Goal: Submit feedback/report problem: Submit feedback/report problem

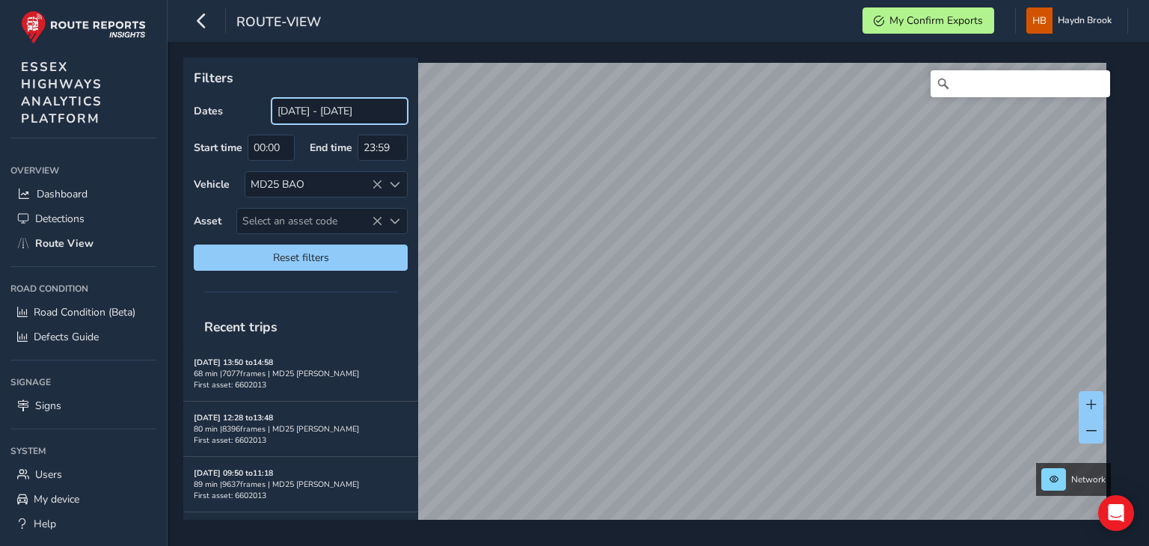
click at [350, 111] on input "[DATE] - [DATE]" at bounding box center [340, 111] width 136 height 26
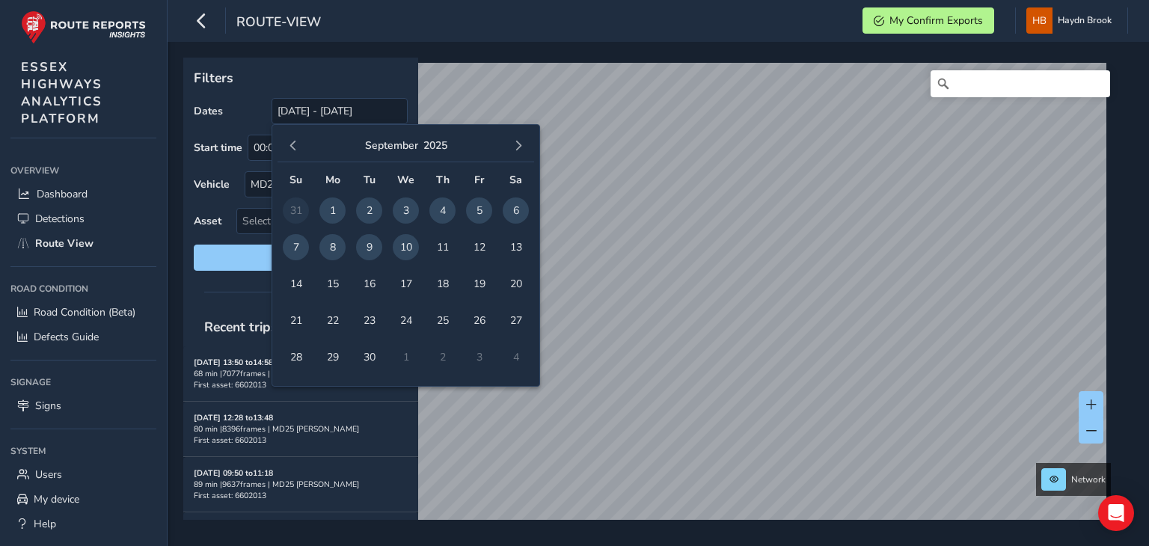
click at [363, 244] on span "9" at bounding box center [369, 247] width 26 height 26
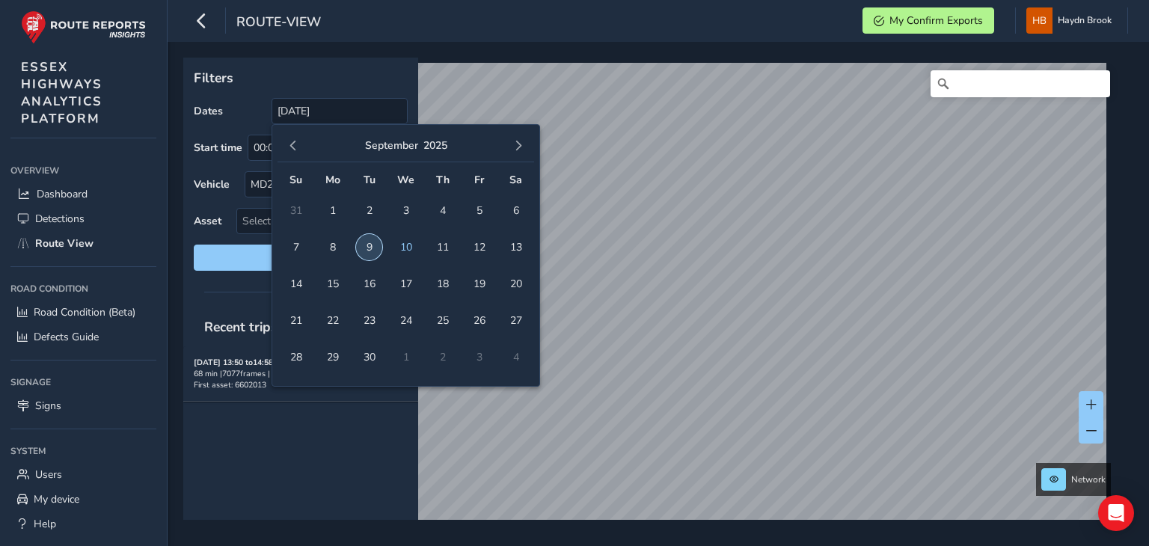
click at [363, 244] on span "9" at bounding box center [369, 247] width 26 height 26
type input "[DATE] - [DATE]"
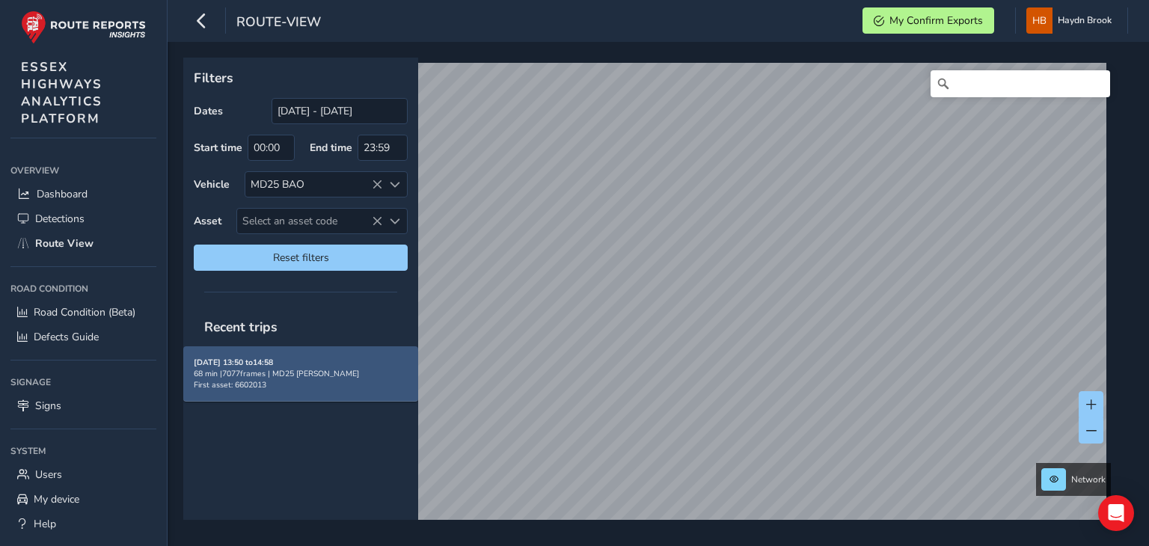
click at [315, 369] on div "68 min | 7077 frames | MD25 BAO" at bounding box center [301, 373] width 214 height 11
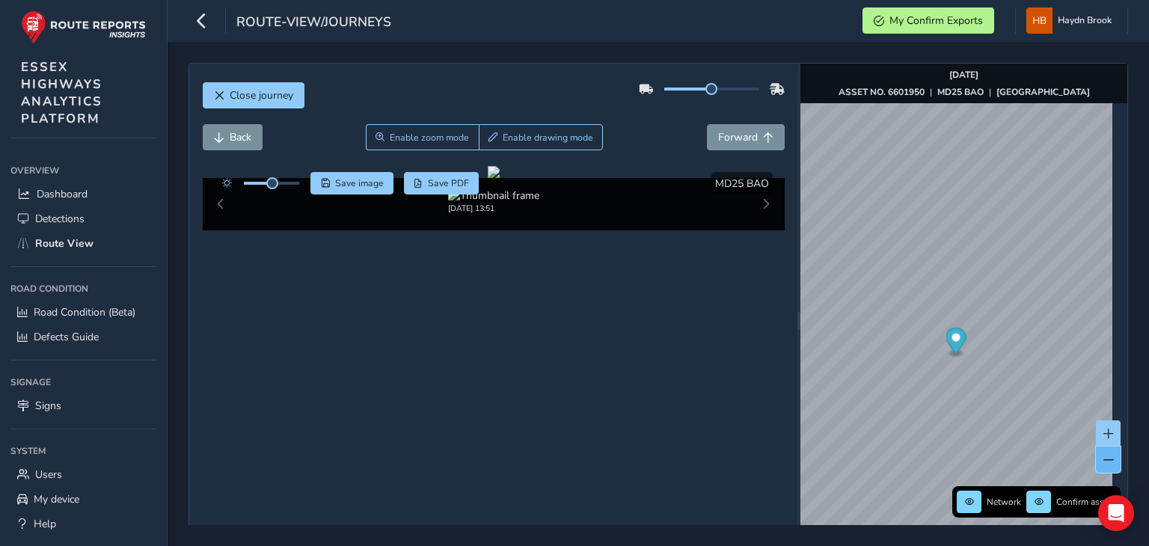
click at [1103, 455] on span at bounding box center [1108, 460] width 10 height 10
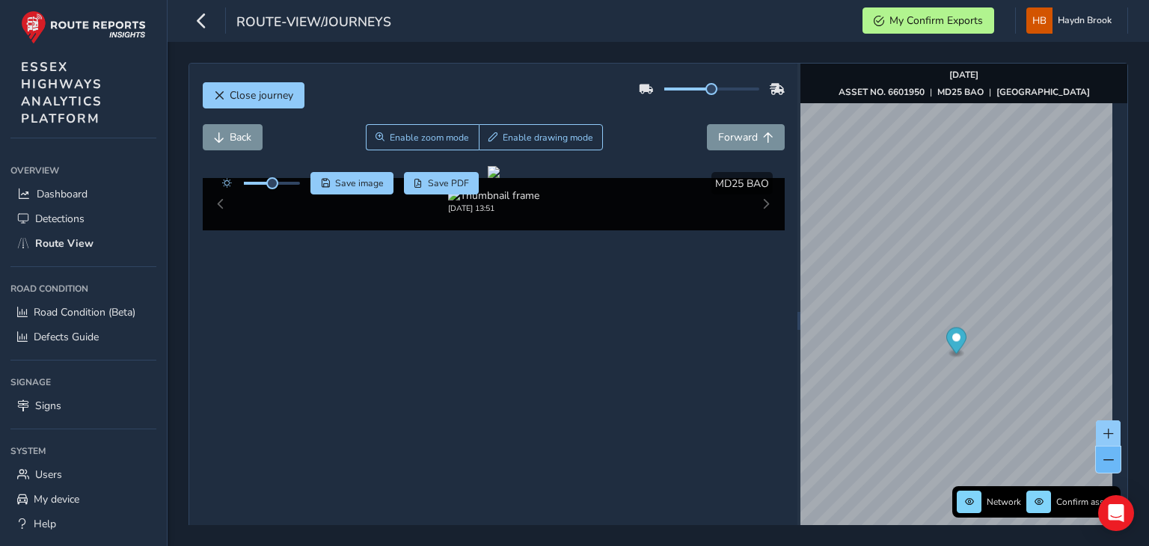
click at [1103, 455] on span at bounding box center [1108, 460] width 10 height 10
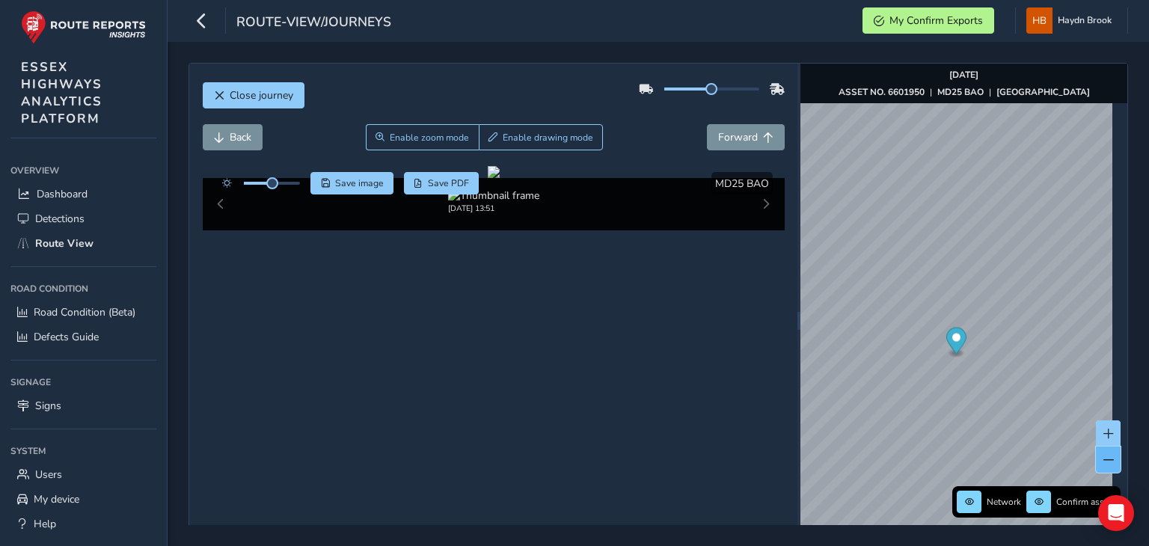
click at [1103, 455] on span at bounding box center [1108, 460] width 10 height 10
click at [1109, 390] on div "Network Confirm assets [DATE] ASSET NO. 6601950 | MD25 BAO | [GEOGRAPHIC_DATA]" at bounding box center [963, 321] width 327 height 514
click at [955, 497] on div "Network Confirm assets [DATE] ASSET NO. 6601950 | MD25 BAO | [GEOGRAPHIC_DATA]" at bounding box center [963, 321] width 327 height 514
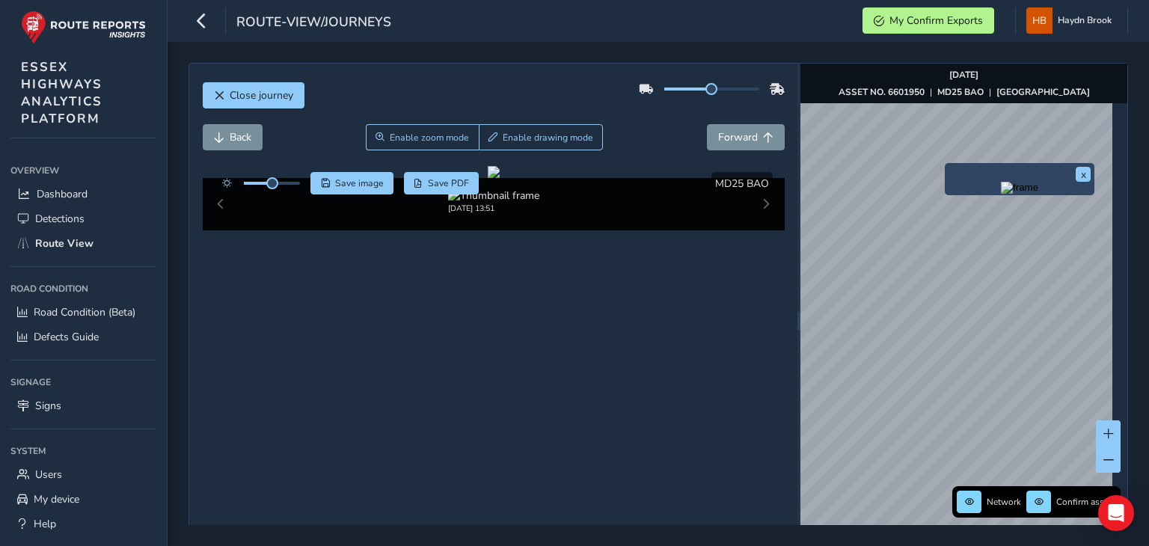
click at [1001, 194] on img "Preview frame" at bounding box center [1019, 188] width 37 height 12
click at [726, 142] on span "Forward" at bounding box center [738, 137] width 40 height 14
click at [747, 133] on span "Forward" at bounding box center [738, 137] width 40 height 14
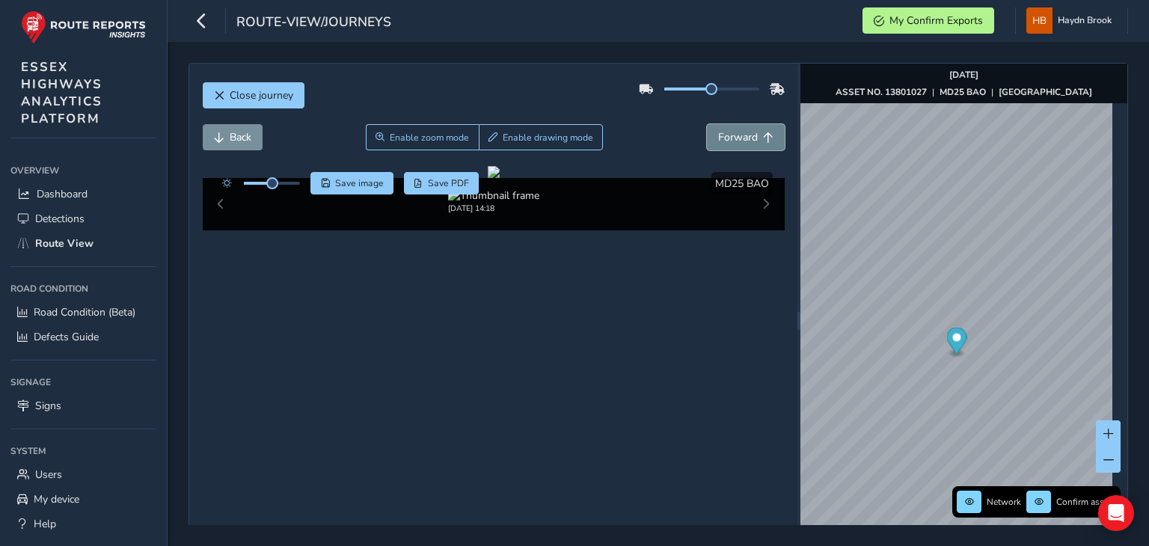
click at [747, 133] on span "Forward" at bounding box center [738, 137] width 40 height 14
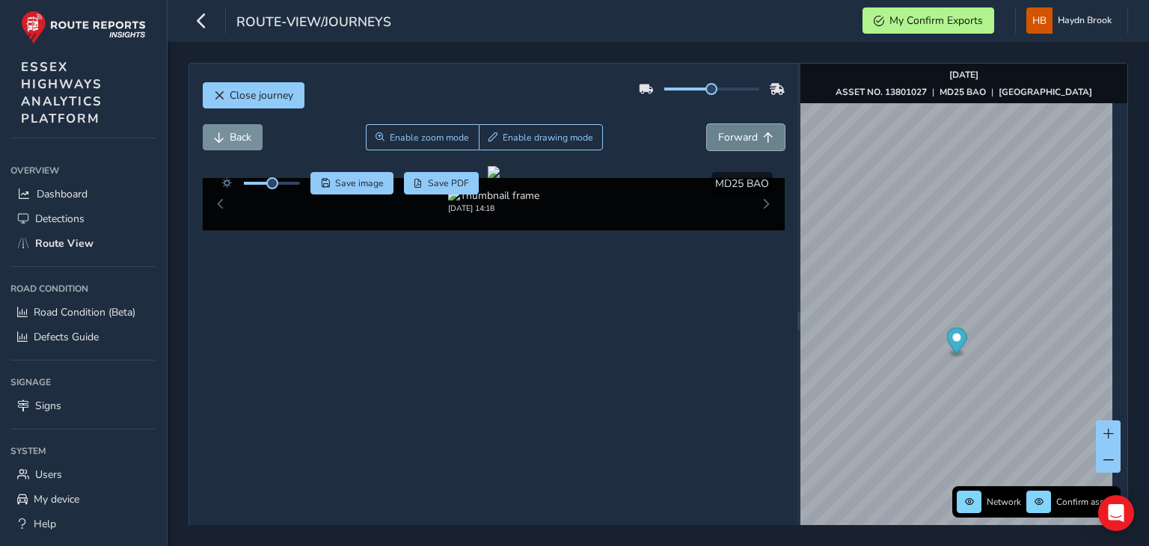
click at [747, 133] on span "Forward" at bounding box center [738, 137] width 40 height 14
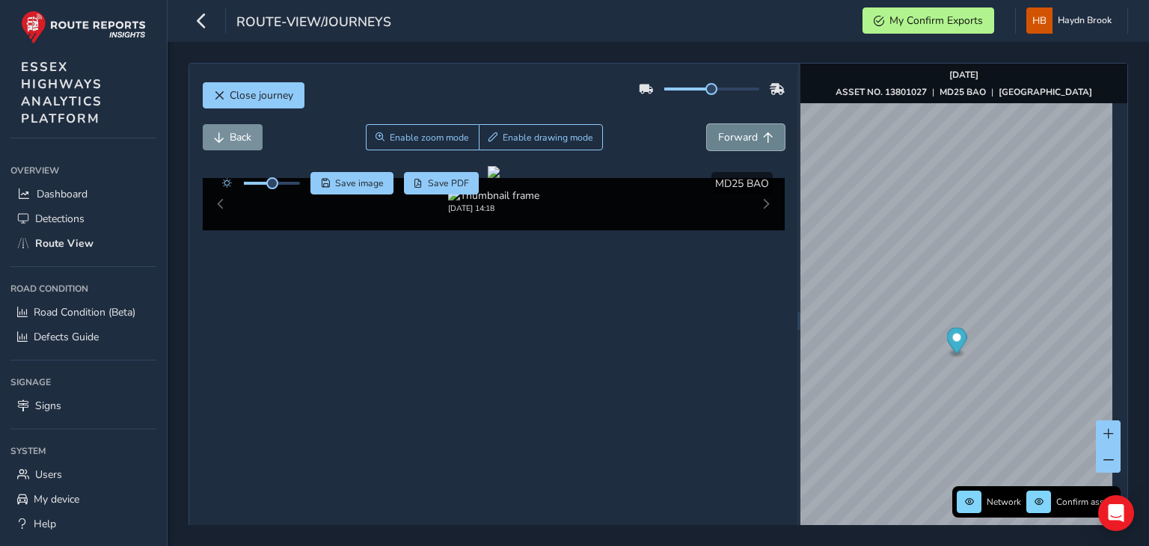
click at [747, 133] on span "Forward" at bounding box center [738, 137] width 40 height 14
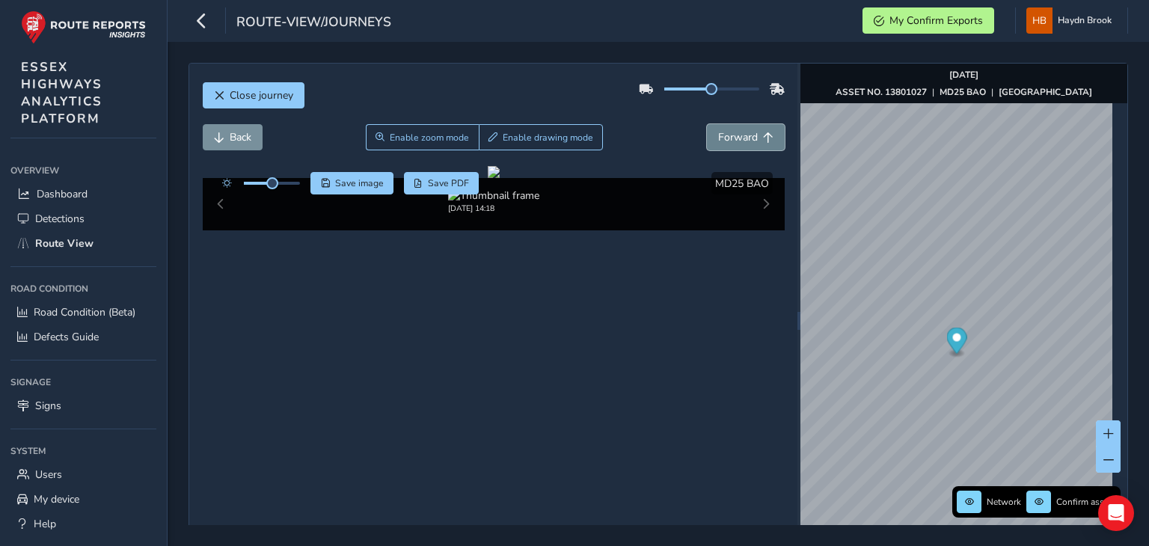
click at [747, 133] on span "Forward" at bounding box center [738, 137] width 40 height 14
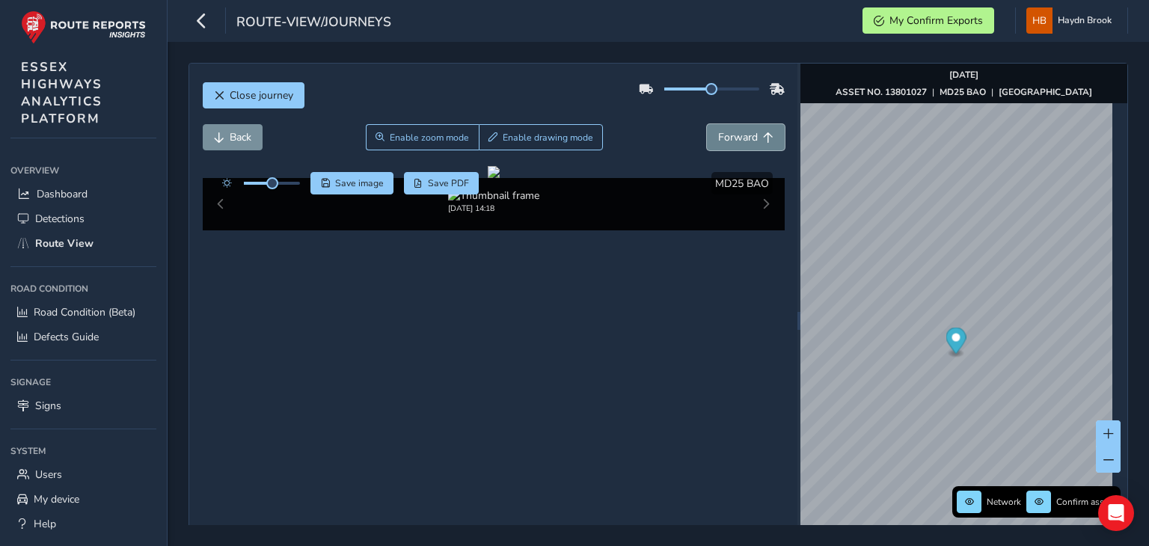
click at [747, 133] on span "Forward" at bounding box center [738, 137] width 40 height 14
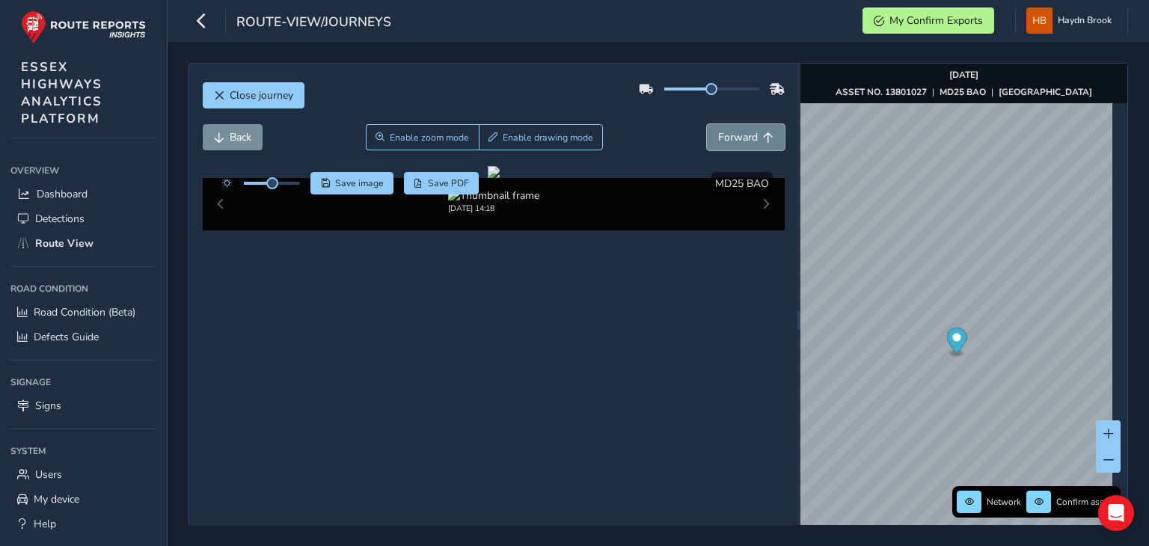
click at [747, 133] on span "Forward" at bounding box center [738, 137] width 40 height 14
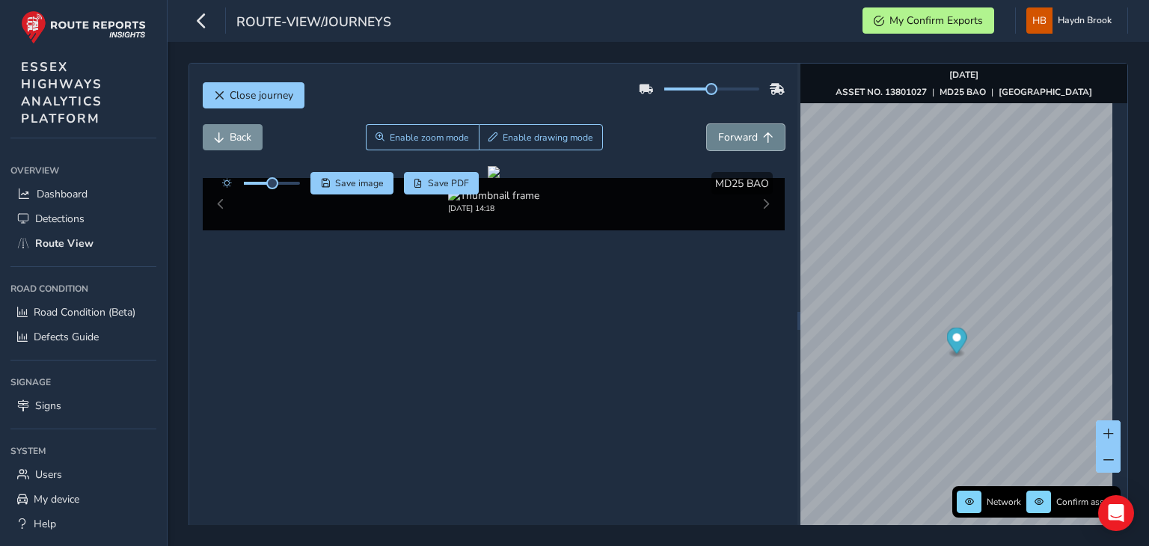
click at [747, 133] on span "Forward" at bounding box center [738, 137] width 40 height 14
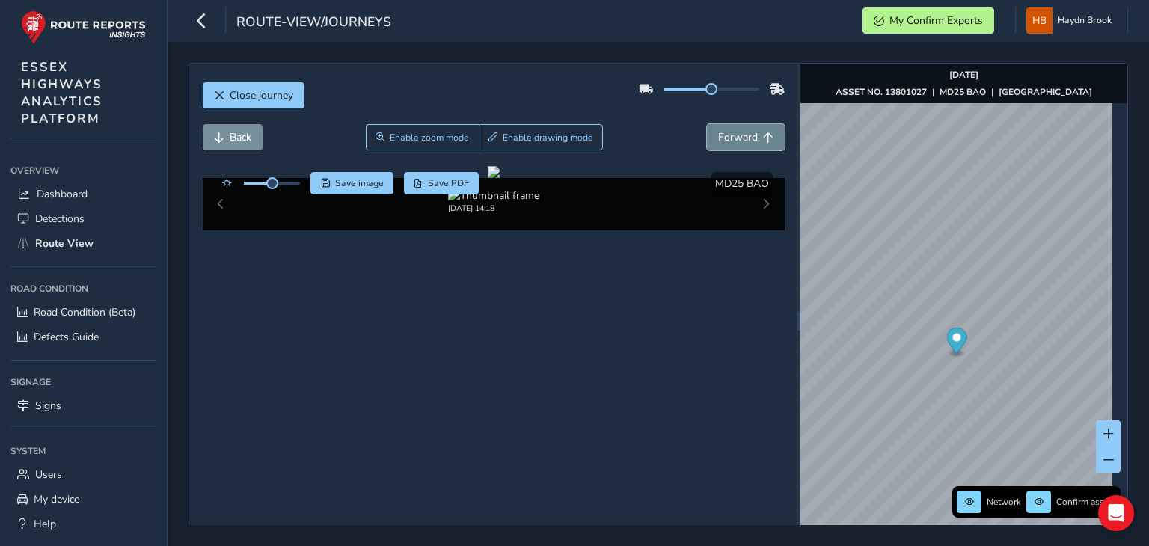
click at [747, 133] on span "Forward" at bounding box center [738, 137] width 40 height 14
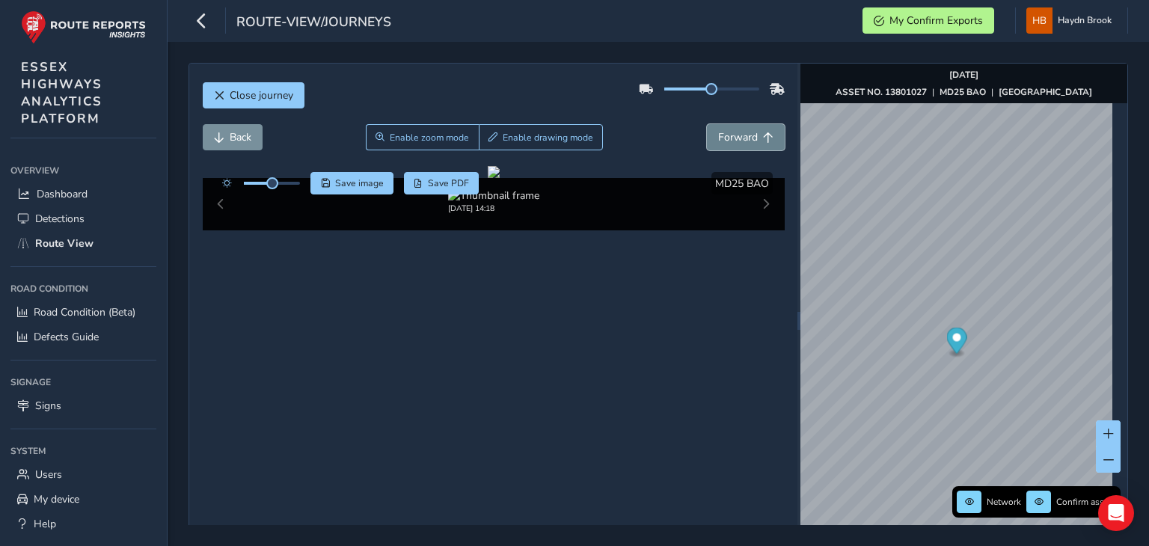
click at [747, 133] on span "Forward" at bounding box center [738, 137] width 40 height 14
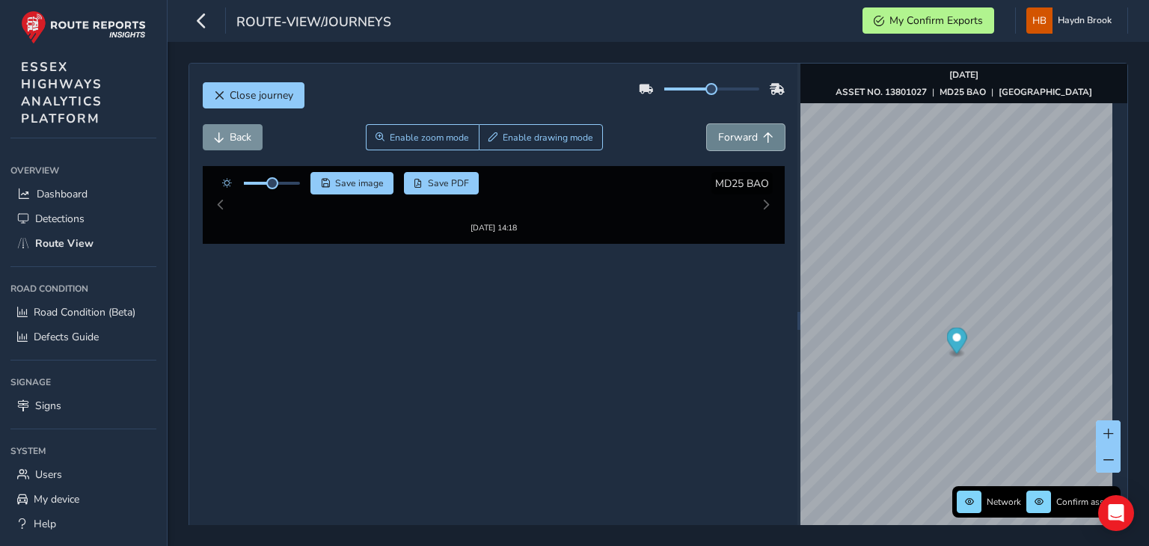
click at [747, 133] on span "Forward" at bounding box center [738, 137] width 40 height 14
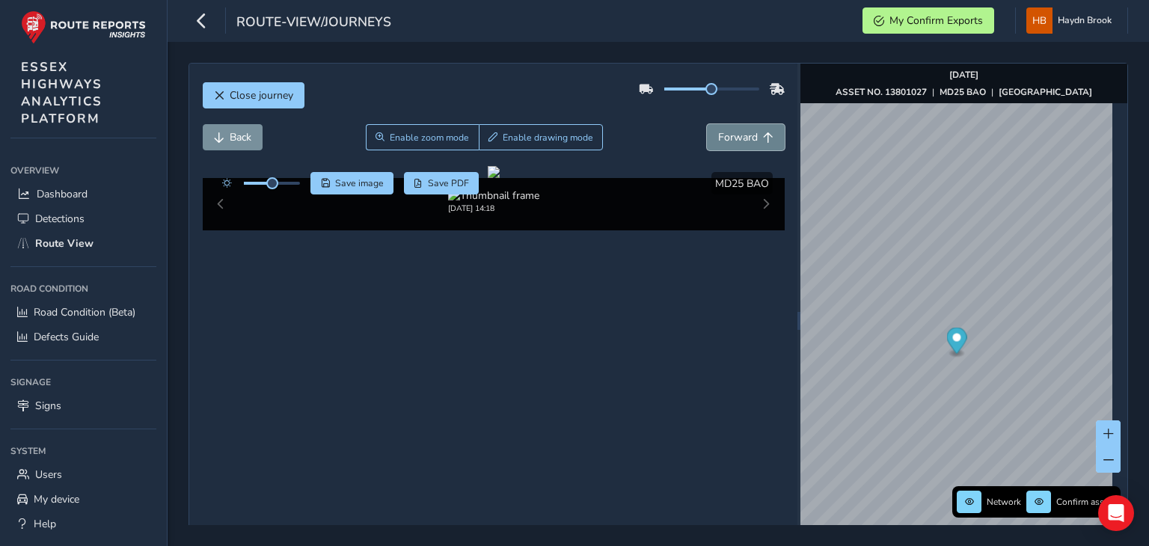
click at [747, 133] on span "Forward" at bounding box center [738, 137] width 40 height 14
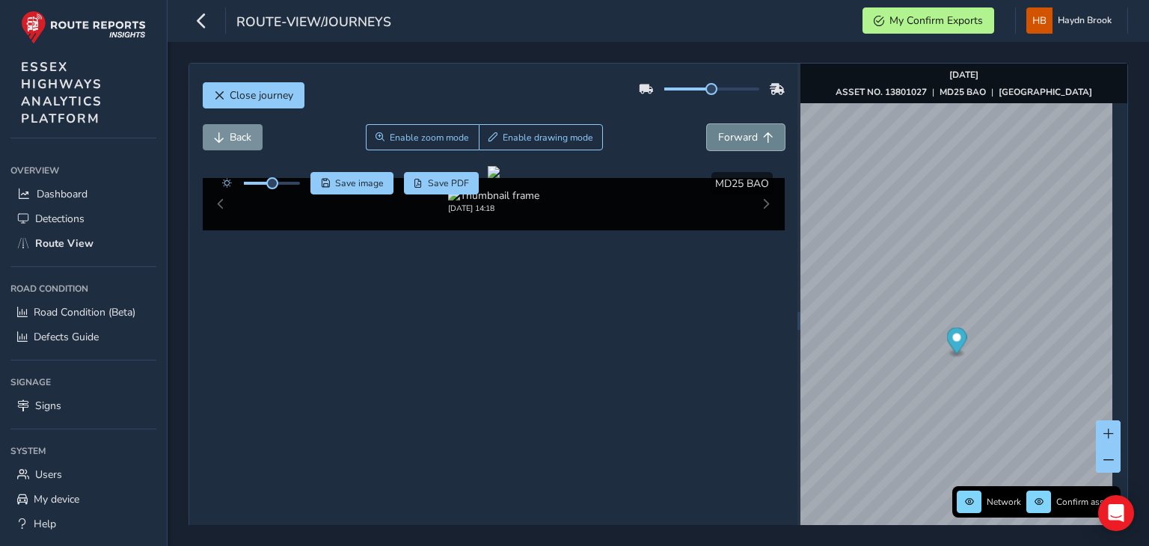
click at [747, 133] on span "Forward" at bounding box center [738, 137] width 40 height 14
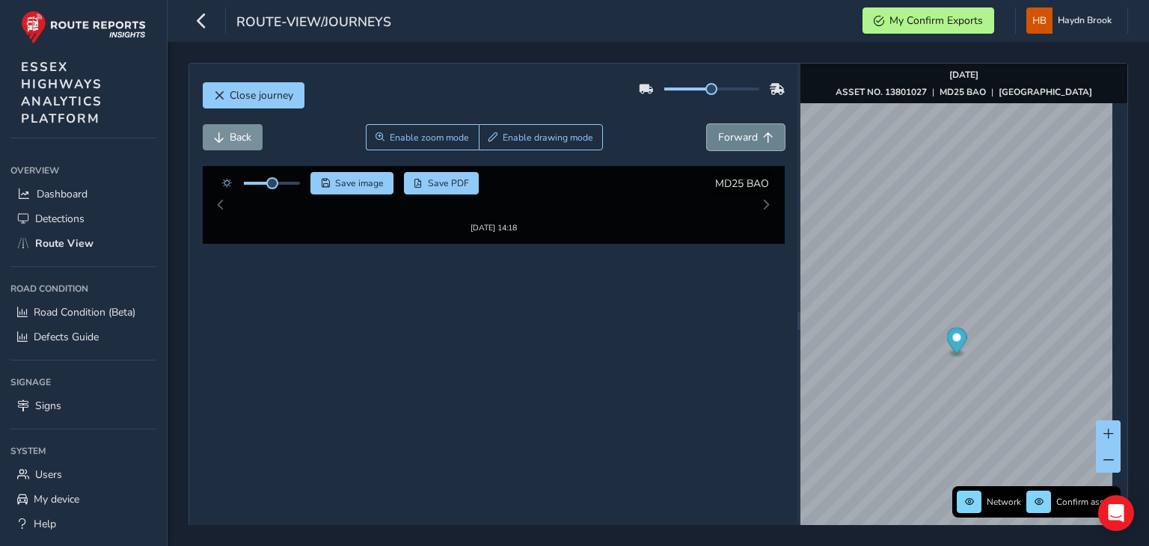
click at [747, 133] on span "Forward" at bounding box center [738, 137] width 40 height 14
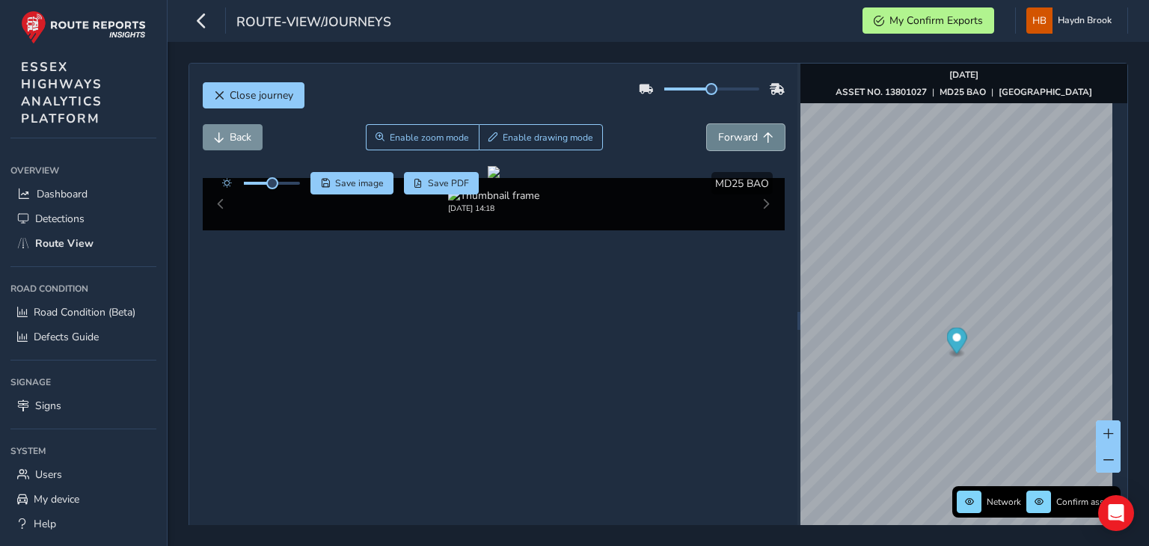
click at [747, 133] on span "Forward" at bounding box center [738, 137] width 40 height 14
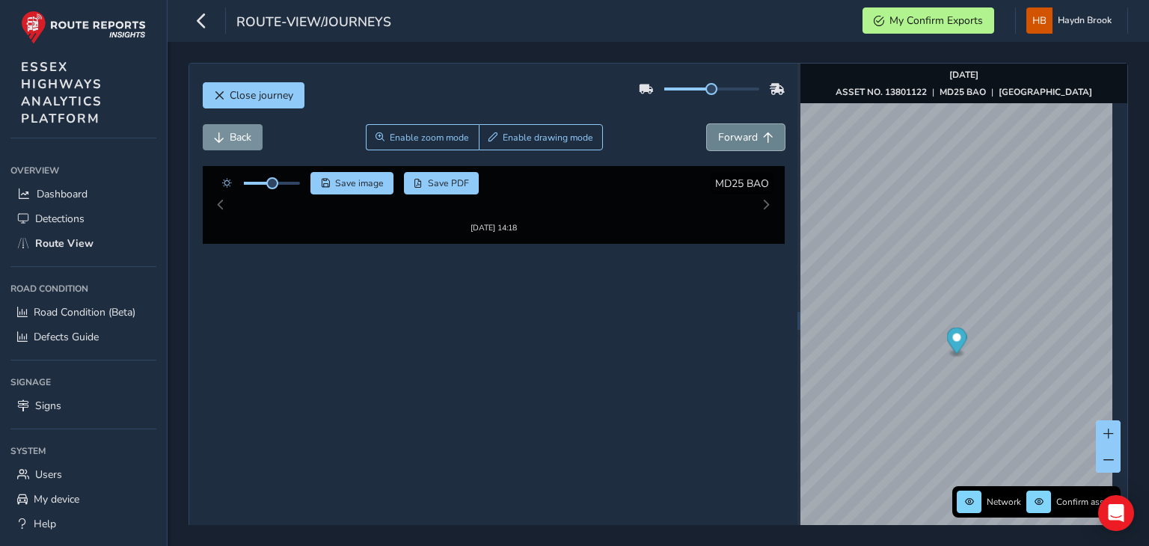
click at [747, 133] on span "Forward" at bounding box center [738, 137] width 40 height 14
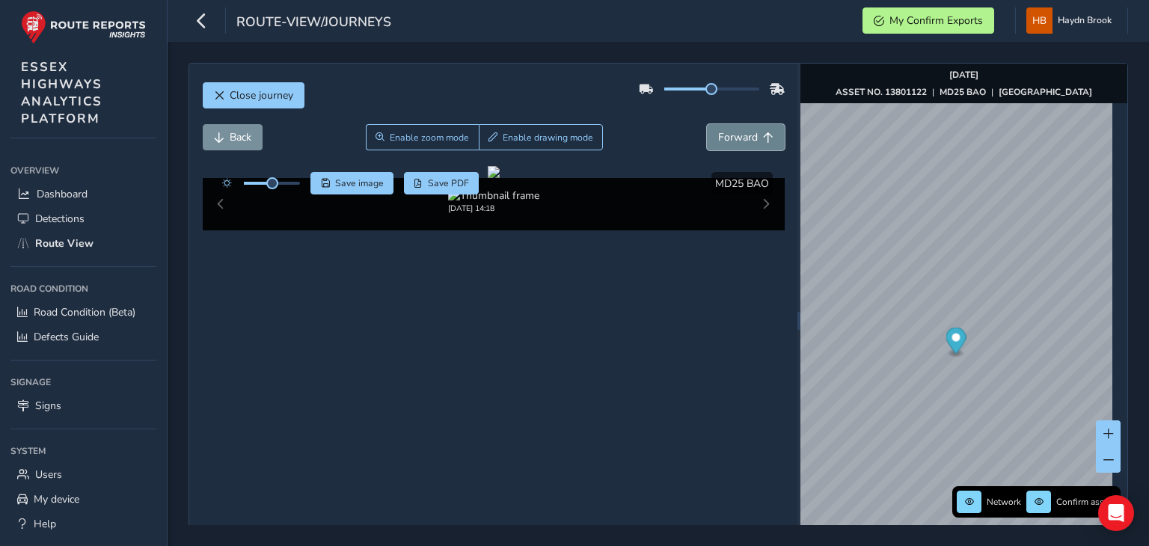
click at [731, 132] on span "Forward" at bounding box center [738, 137] width 40 height 14
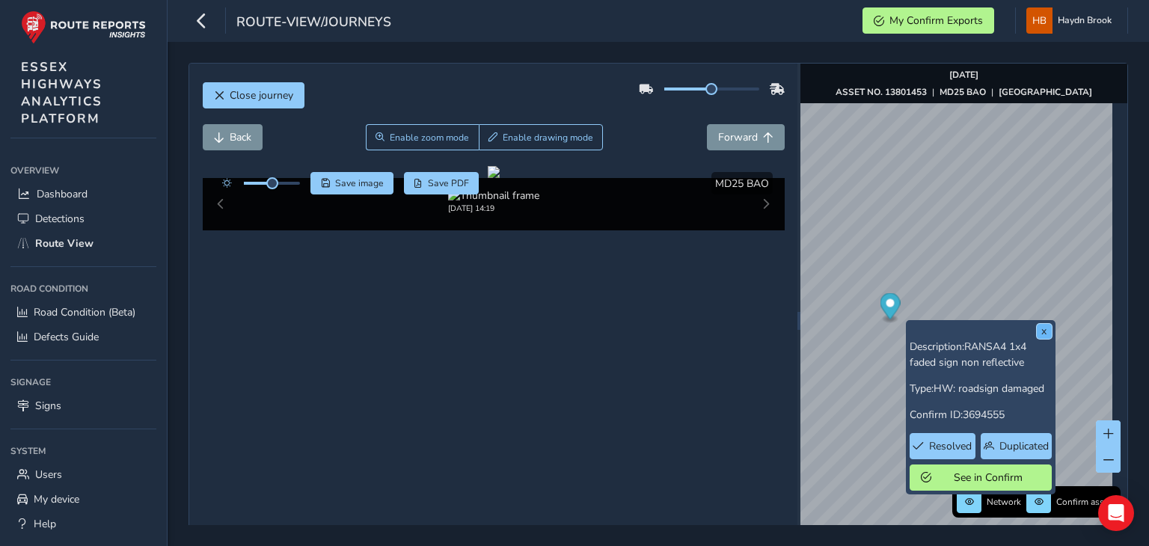
click at [1046, 333] on button "x" at bounding box center [1044, 331] width 15 height 15
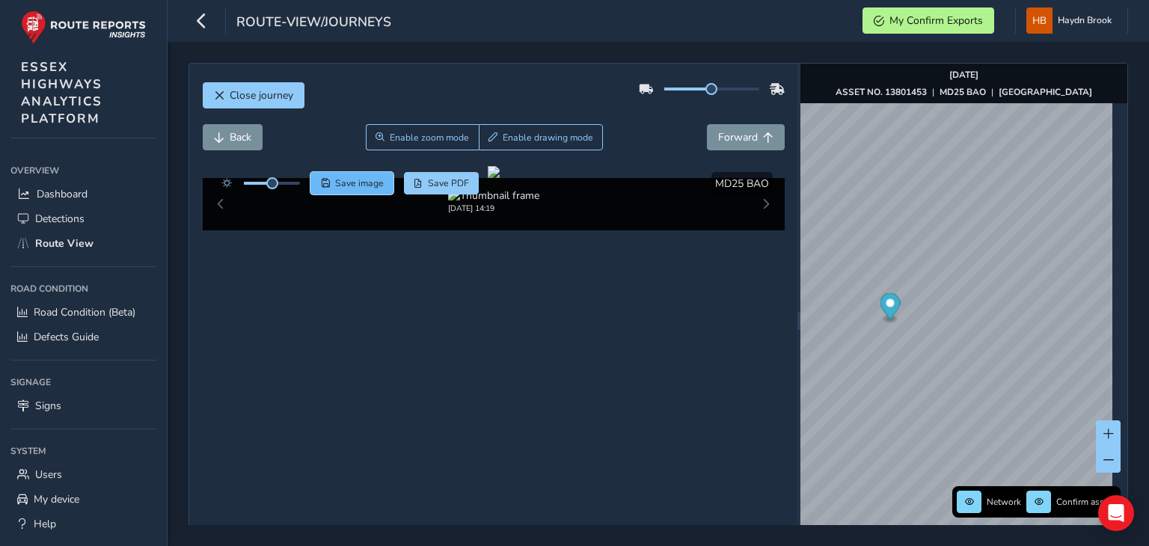
click at [368, 177] on span "Save image" at bounding box center [359, 183] width 49 height 12
click at [236, 138] on span "Back" at bounding box center [241, 137] width 22 height 14
click at [726, 137] on span "Forward" at bounding box center [738, 137] width 40 height 14
click at [246, 134] on span "Back" at bounding box center [241, 137] width 22 height 14
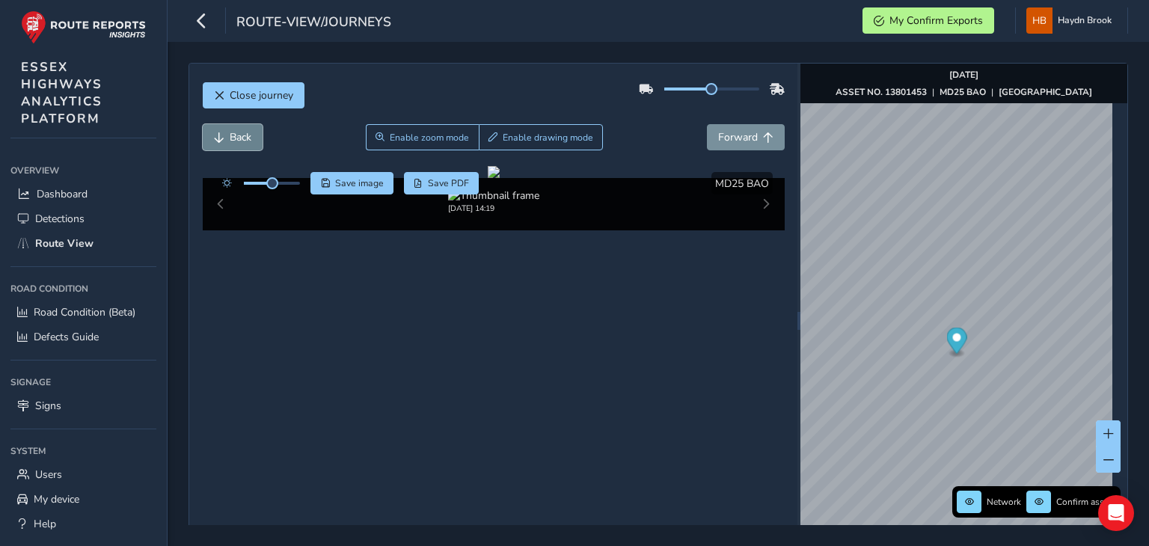
click at [246, 134] on span "Back" at bounding box center [241, 137] width 22 height 14
click at [738, 146] on button "Forward" at bounding box center [746, 137] width 78 height 26
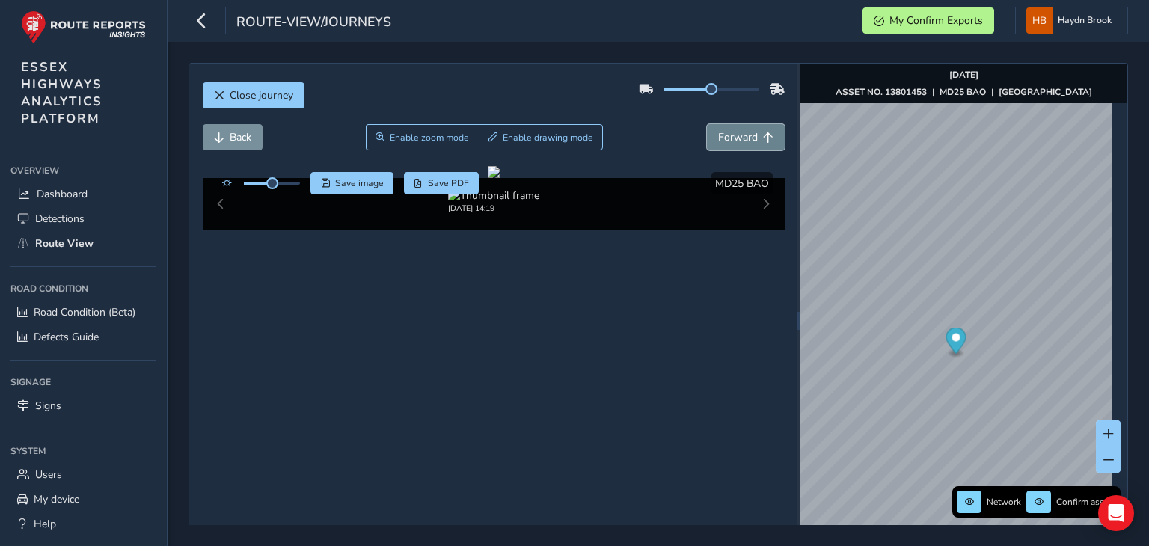
click at [738, 146] on button "Forward" at bounding box center [746, 137] width 78 height 26
click at [1033, 422] on img "Preview frame" at bounding box center [1051, 416] width 37 height 12
click at [257, 132] on button "Back" at bounding box center [233, 137] width 60 height 26
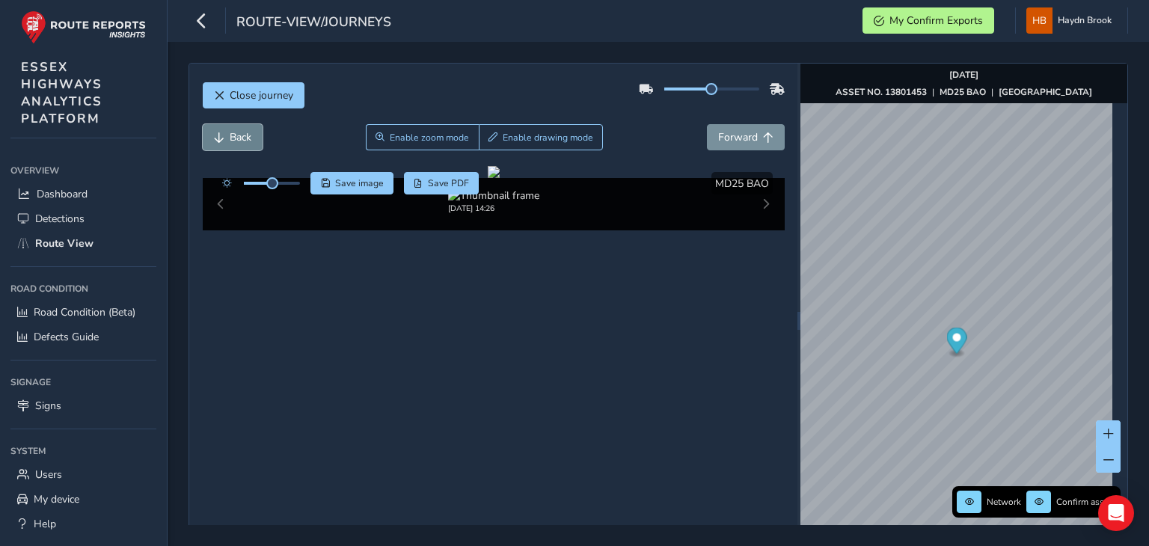
click at [233, 132] on span "Back" at bounding box center [241, 137] width 22 height 14
click at [741, 135] on span "Forward" at bounding box center [738, 137] width 40 height 14
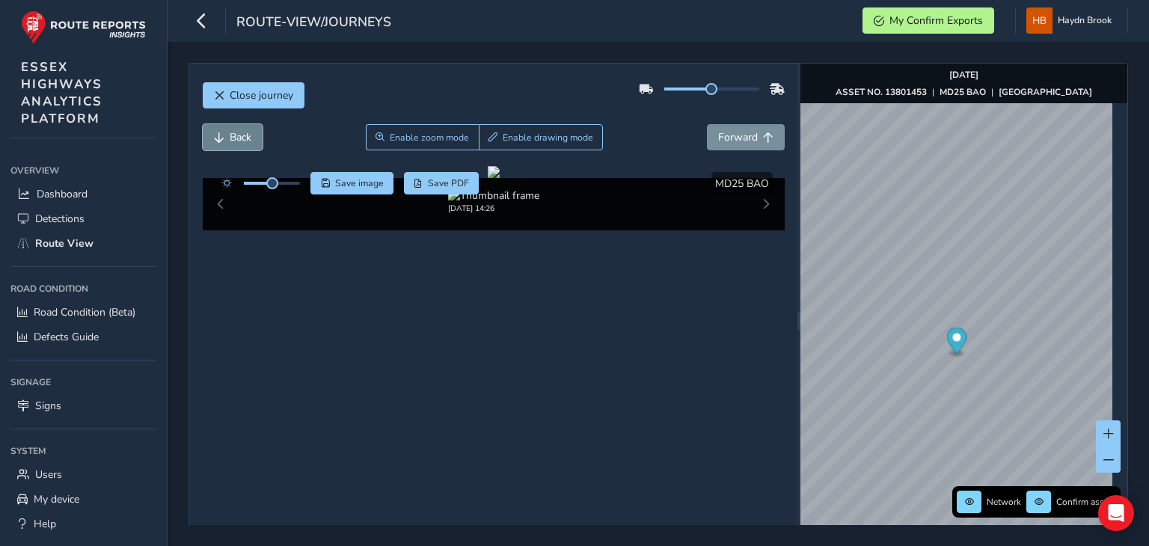
click at [239, 137] on span "Back" at bounding box center [241, 137] width 22 height 14
click at [357, 179] on span "Save image" at bounding box center [359, 183] width 49 height 12
click at [881, 346] on img "Preview frame" at bounding box center [899, 340] width 37 height 12
click at [252, 135] on button "Back" at bounding box center [233, 137] width 60 height 26
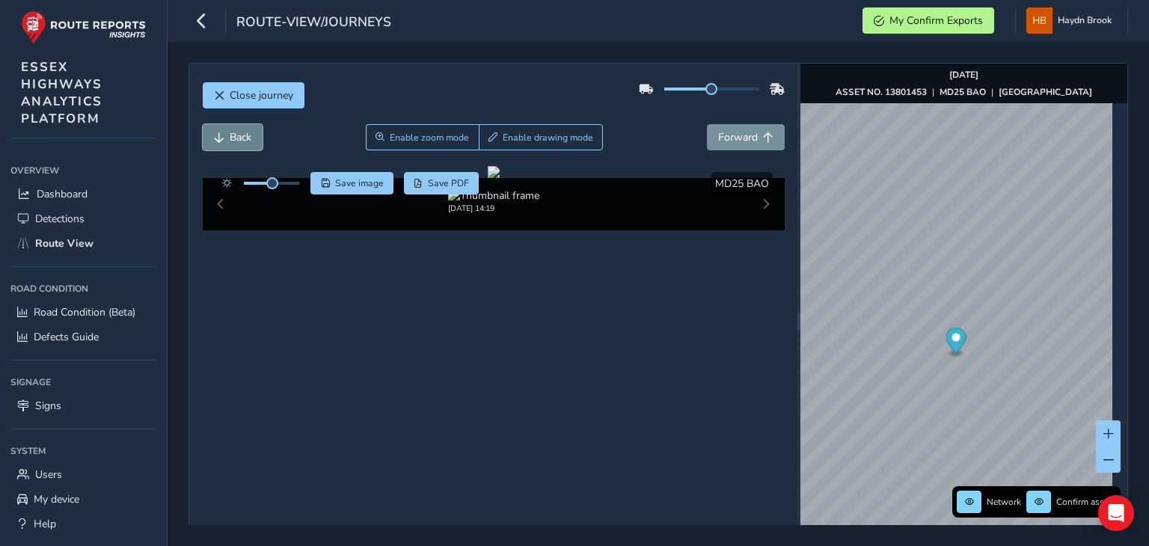
click at [252, 135] on button "Back" at bounding box center [233, 137] width 60 height 26
click at [727, 140] on span "Forward" at bounding box center [738, 137] width 40 height 14
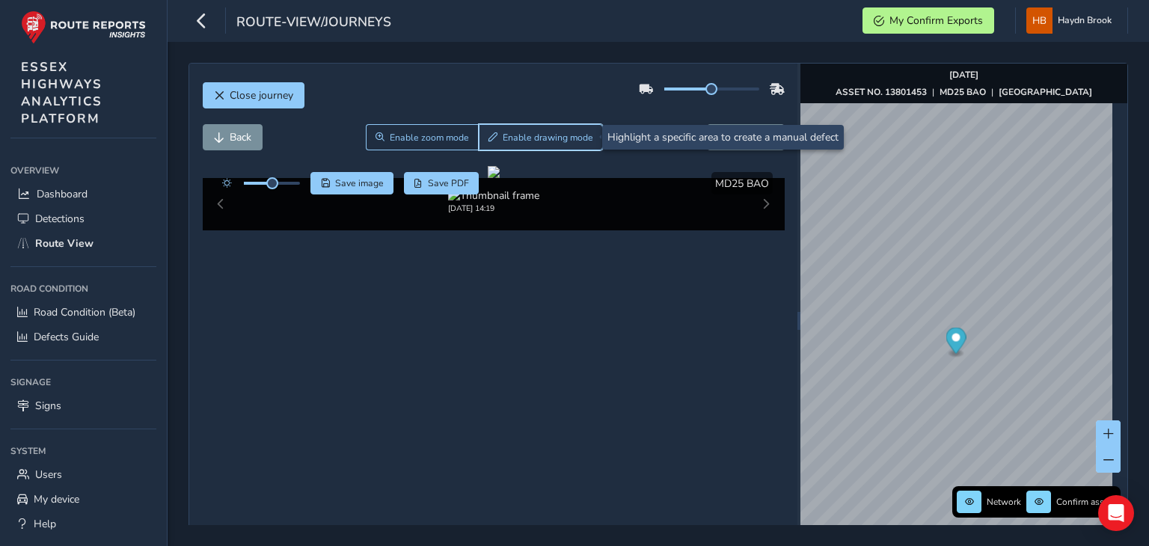
click at [525, 145] on button "Enable drawing mode" at bounding box center [541, 137] width 125 height 26
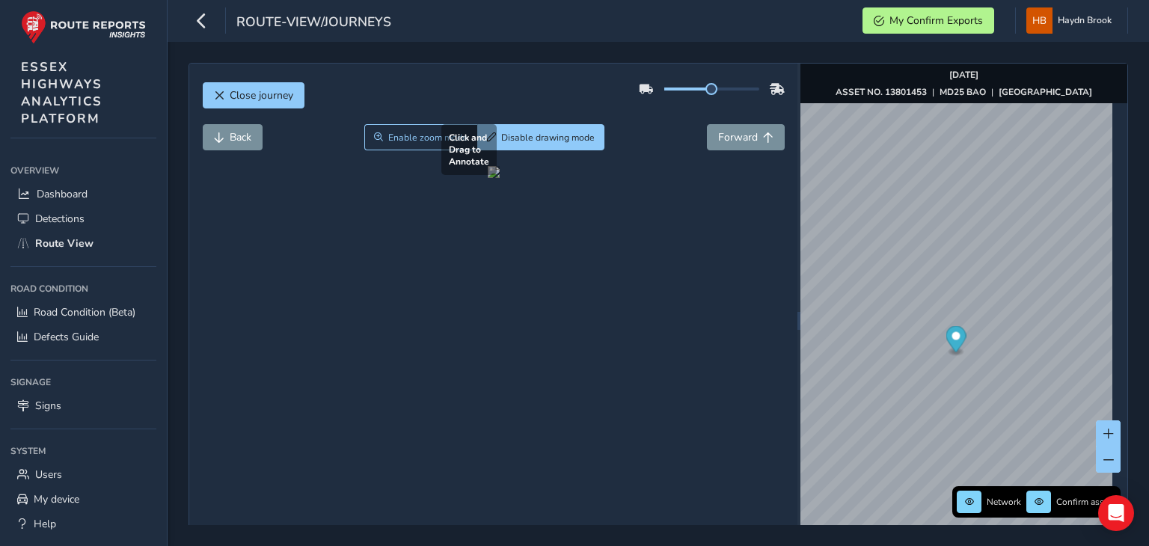
drag, startPoint x: 417, startPoint y: 216, endPoint x: 323, endPoint y: 293, distance: 121.7
click at [488, 178] on div at bounding box center [494, 172] width 12 height 12
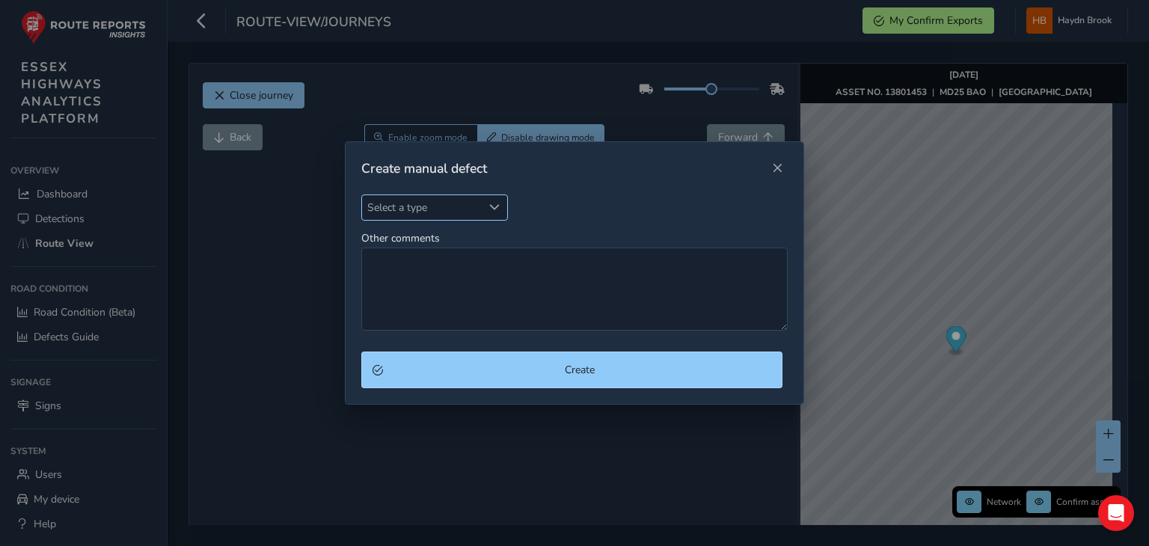
click at [413, 204] on span "Select a type" at bounding box center [422, 207] width 120 height 25
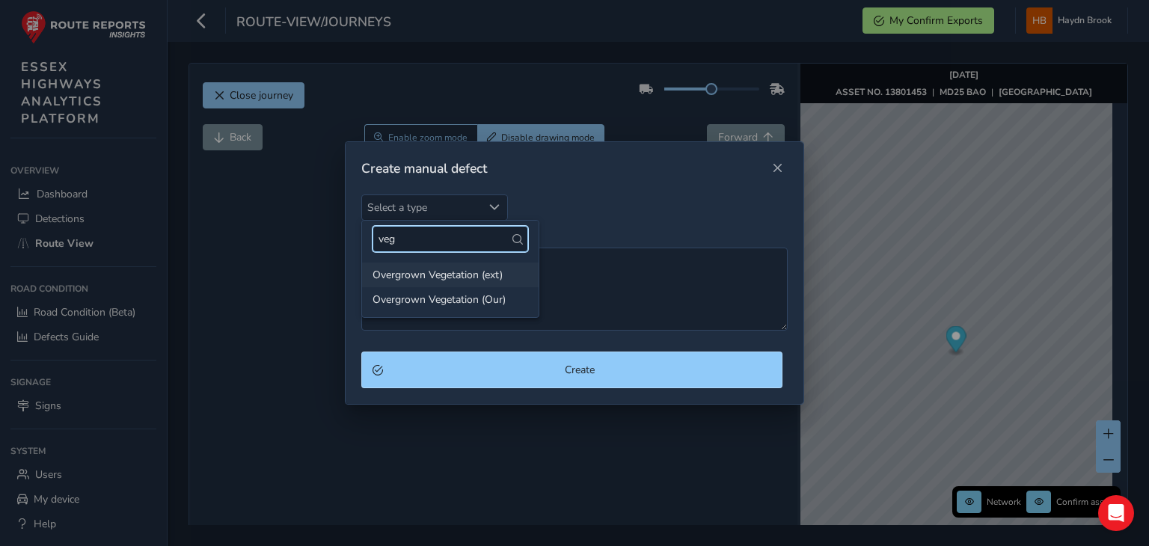
type input "veg"
click at [498, 267] on li "Overgrown Vegetation (ext)" at bounding box center [450, 275] width 177 height 25
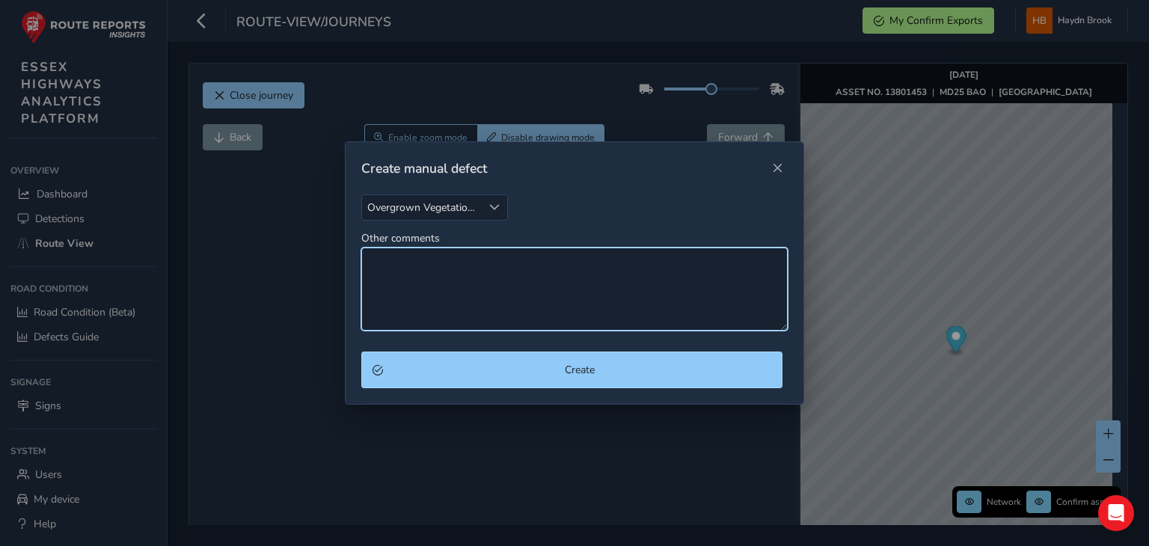
click at [482, 263] on textarea "Other comments" at bounding box center [574, 289] width 426 height 83
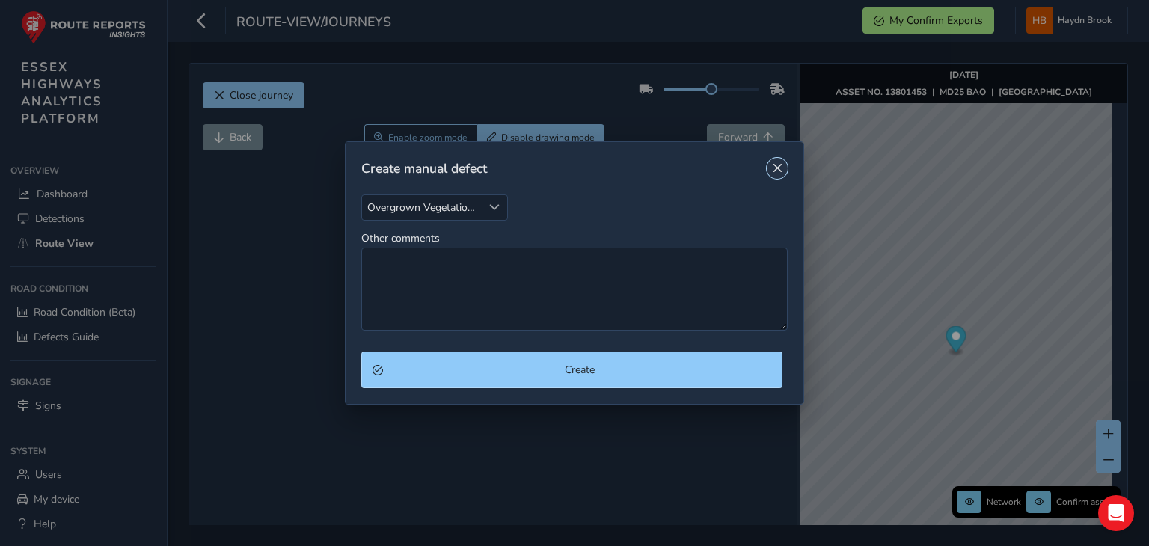
click at [775, 171] on span "Close" at bounding box center [777, 168] width 10 height 10
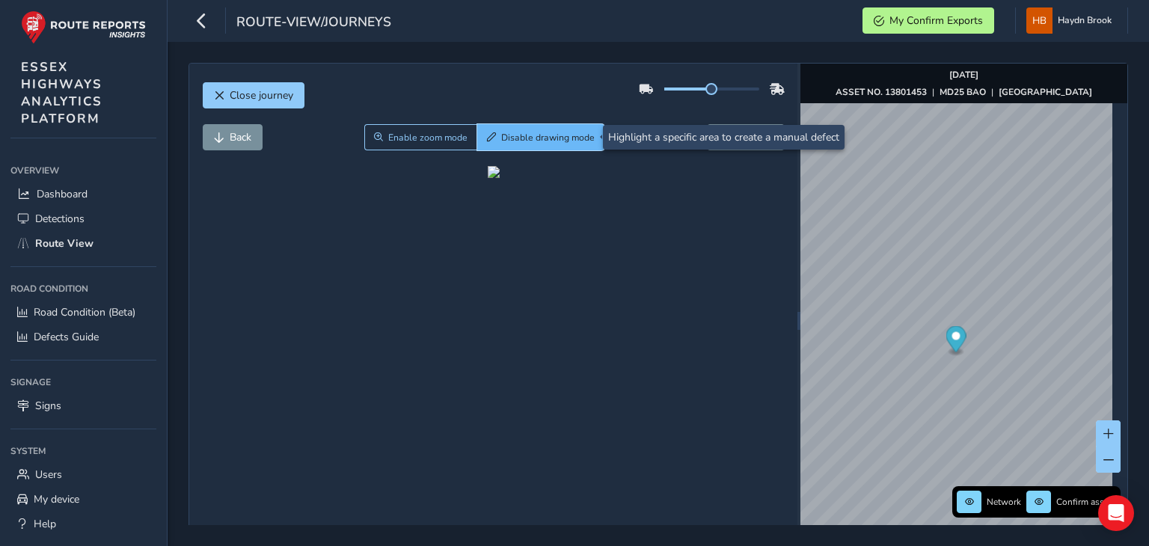
click at [515, 124] on button "Disable drawing mode" at bounding box center [541, 137] width 128 height 26
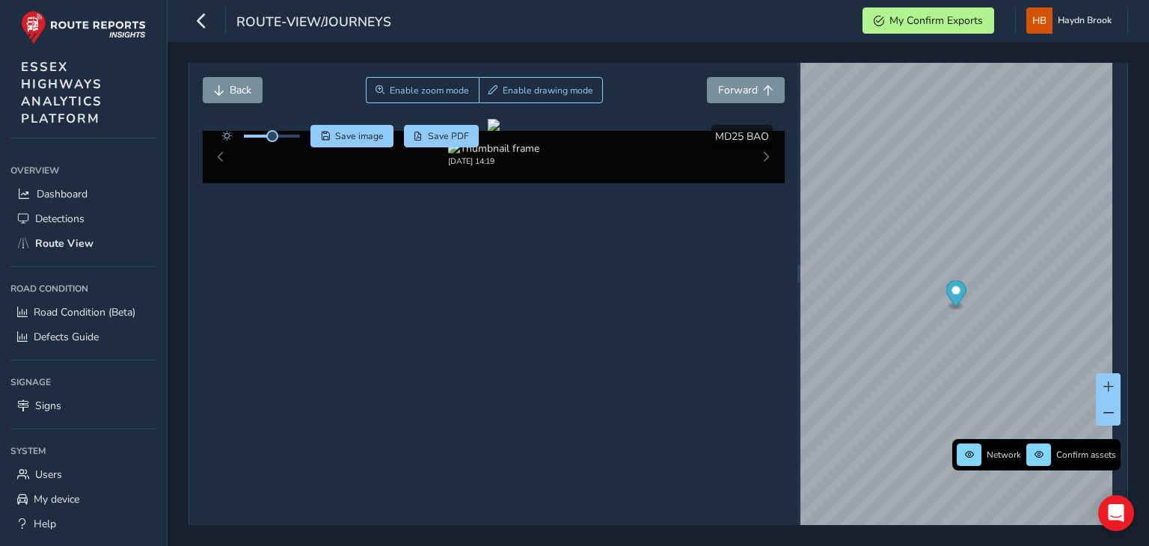
scroll to position [57, 0]
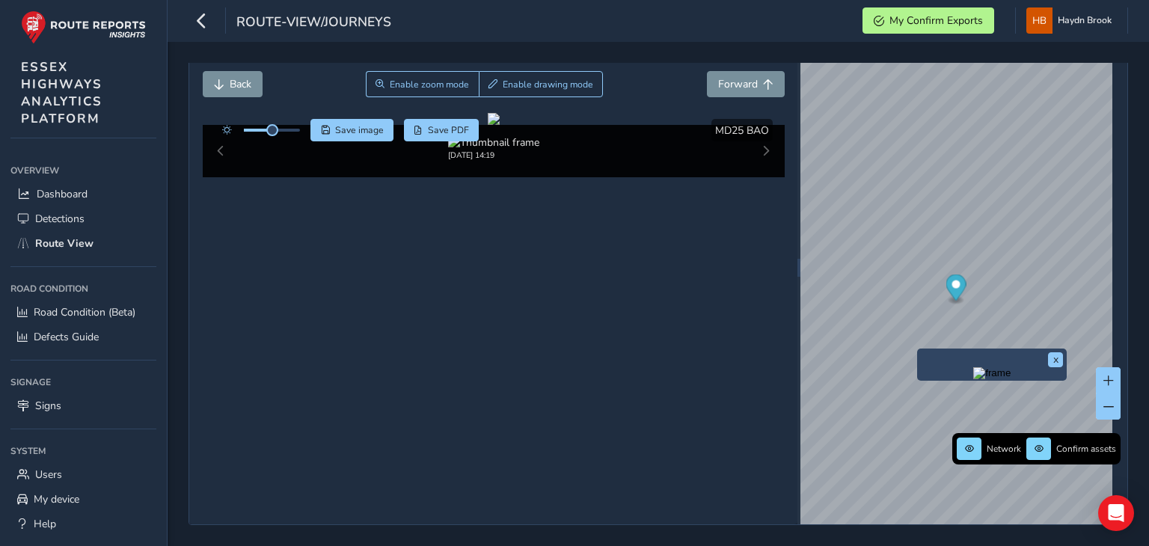
click at [973, 379] on img "Preview frame" at bounding box center [991, 373] width 37 height 12
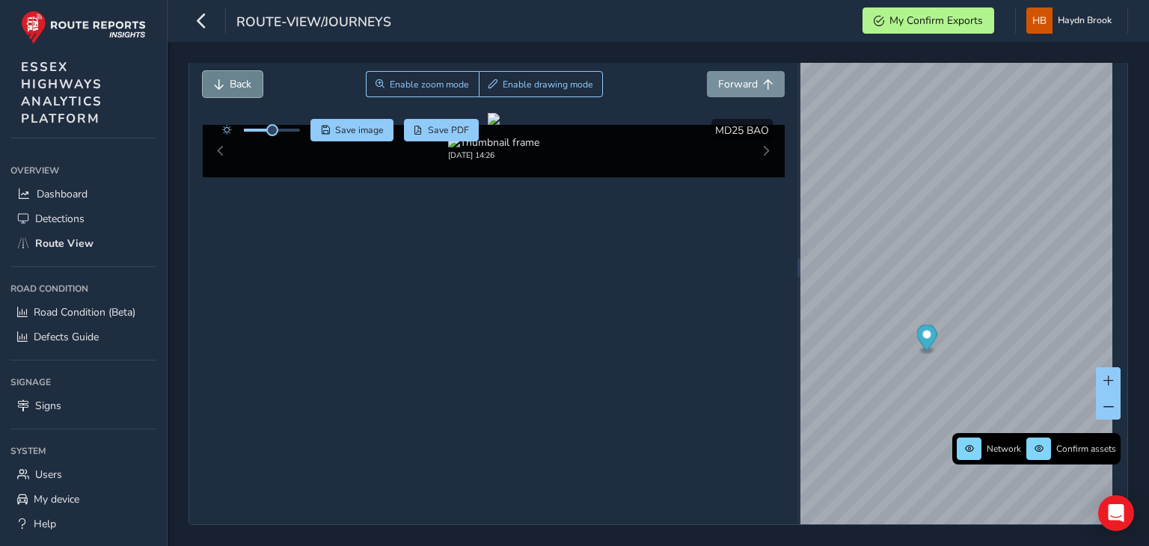
click at [236, 77] on span "Back" at bounding box center [241, 84] width 22 height 14
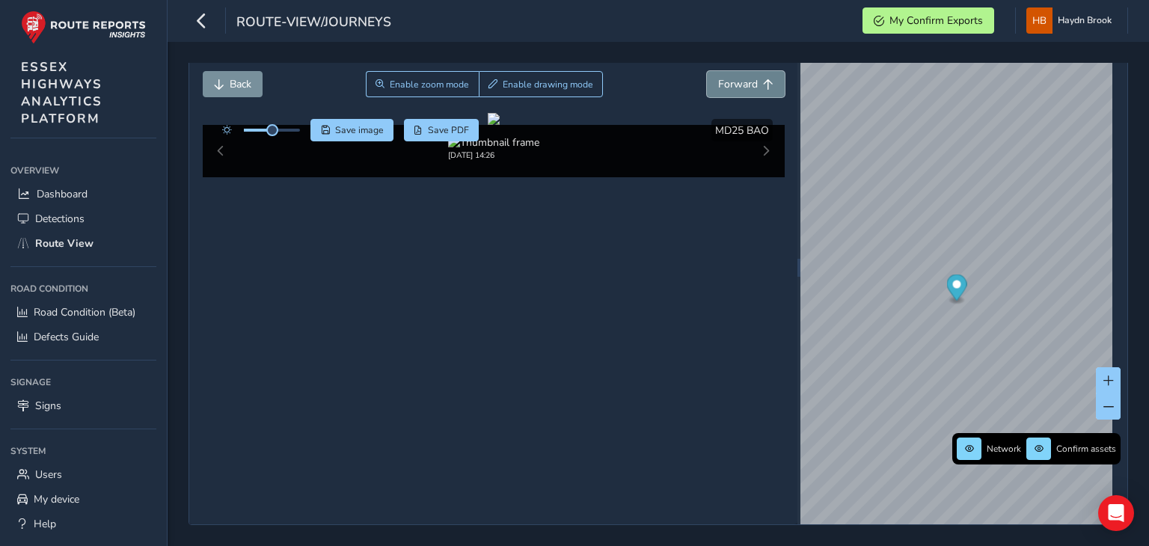
click at [738, 77] on span "Forward" at bounding box center [738, 84] width 40 height 14
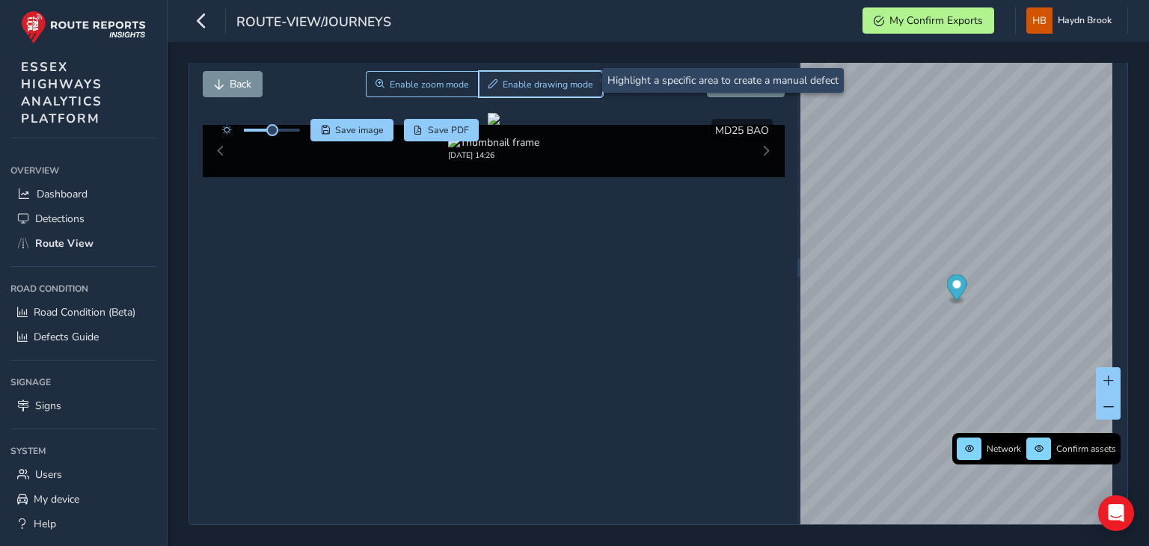
click at [521, 82] on span "Enable drawing mode" at bounding box center [548, 85] width 91 height 12
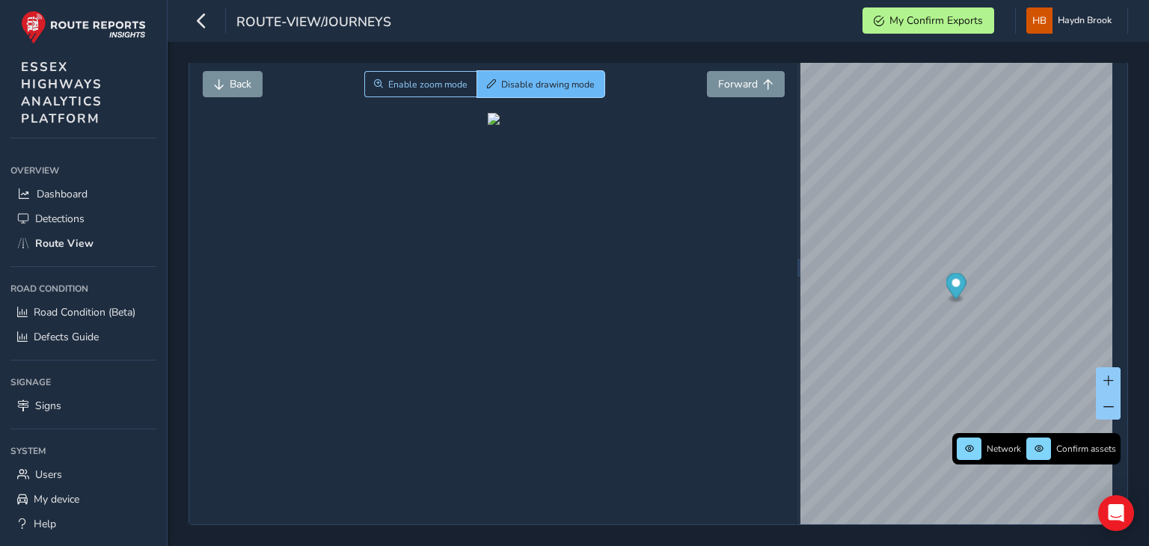
scroll to position [52, 0]
click at [557, 89] on span "Disable drawing mode" at bounding box center [548, 85] width 94 height 12
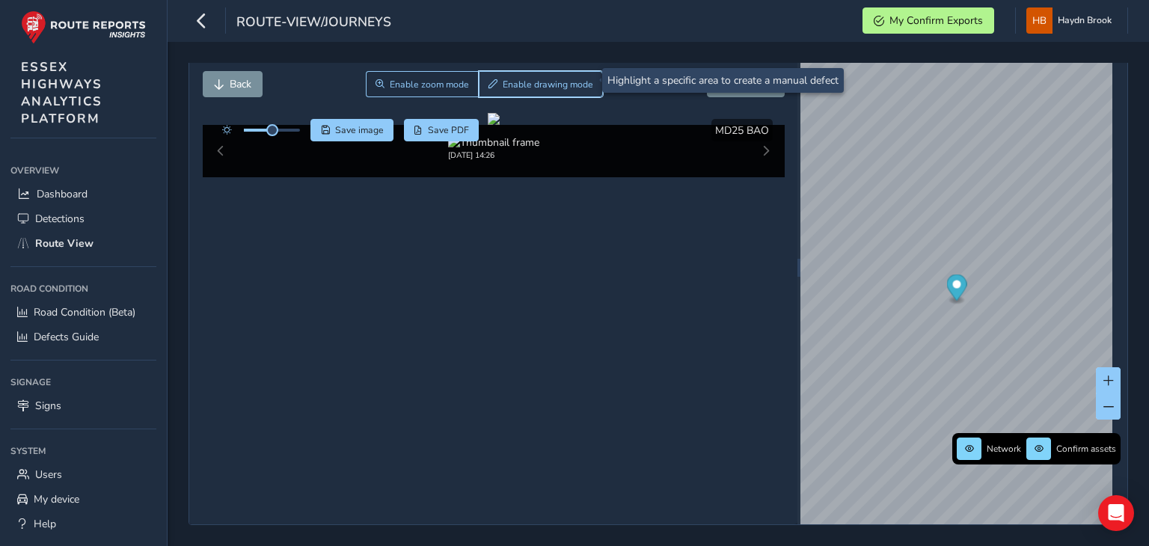
click at [518, 79] on span "Enable drawing mode" at bounding box center [548, 85] width 91 height 12
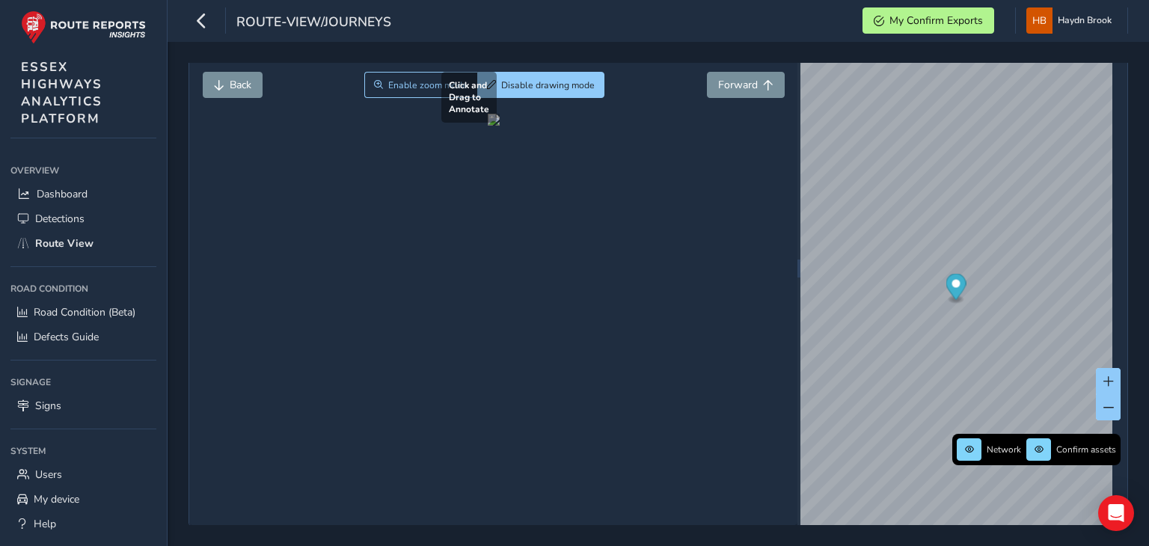
drag, startPoint x: 443, startPoint y: 182, endPoint x: 387, endPoint y: 239, distance: 80.4
click at [488, 126] on div at bounding box center [494, 120] width 12 height 12
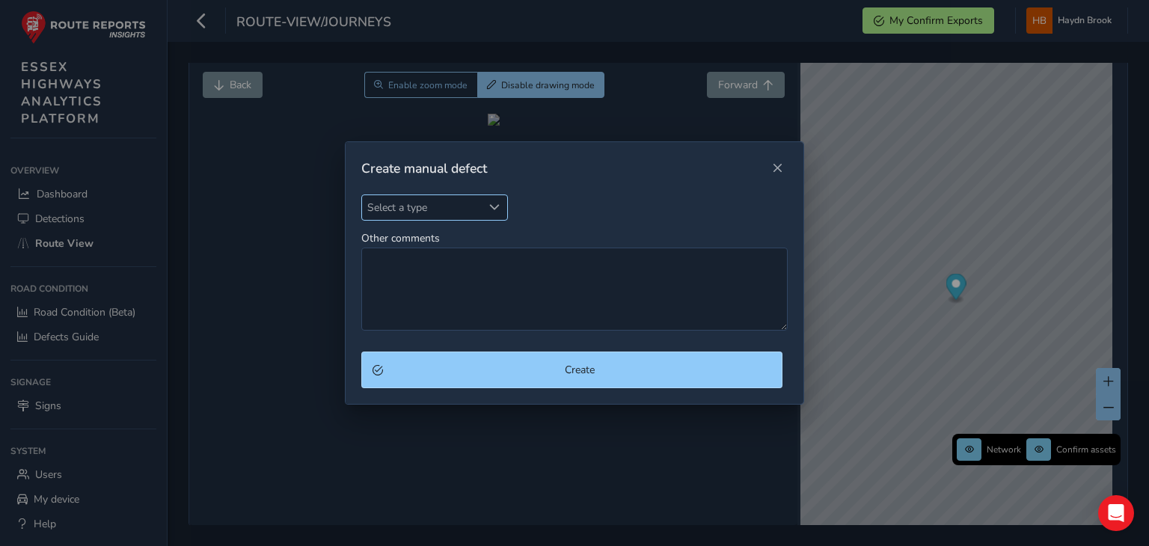
click at [416, 204] on span "Select a type" at bounding box center [422, 207] width 120 height 25
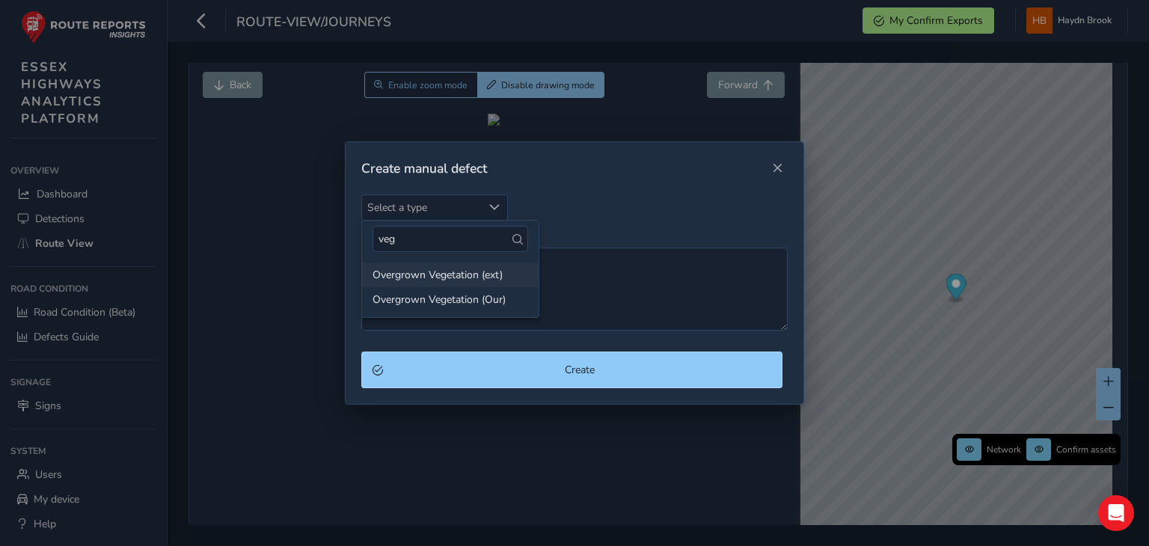
type input "veg"
click at [503, 268] on li "Overgrown Vegetation (ext)" at bounding box center [450, 275] width 177 height 25
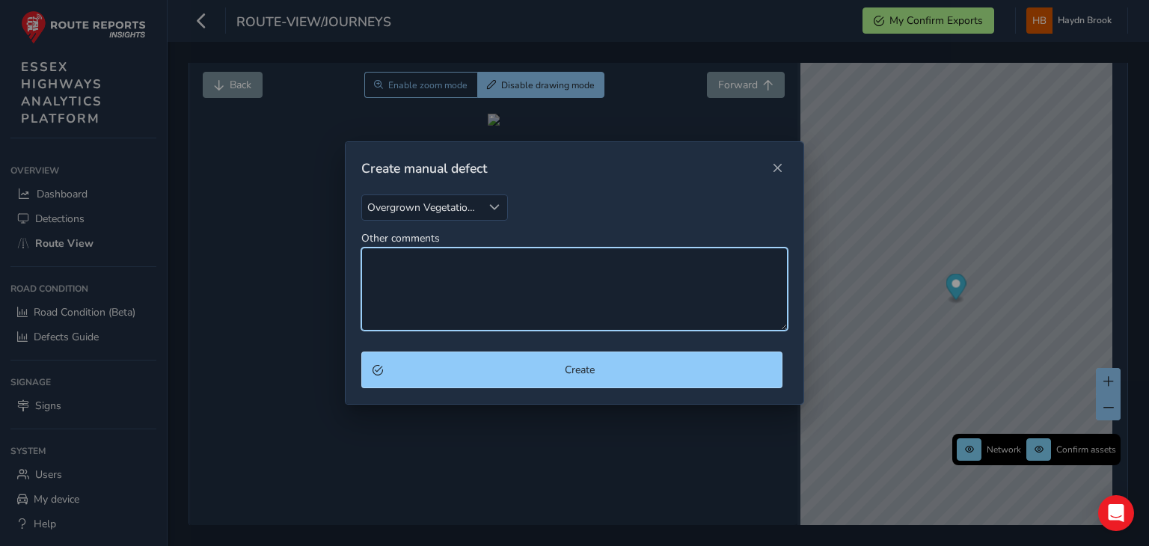
click at [503, 268] on textarea "Other comments" at bounding box center [574, 289] width 426 height 83
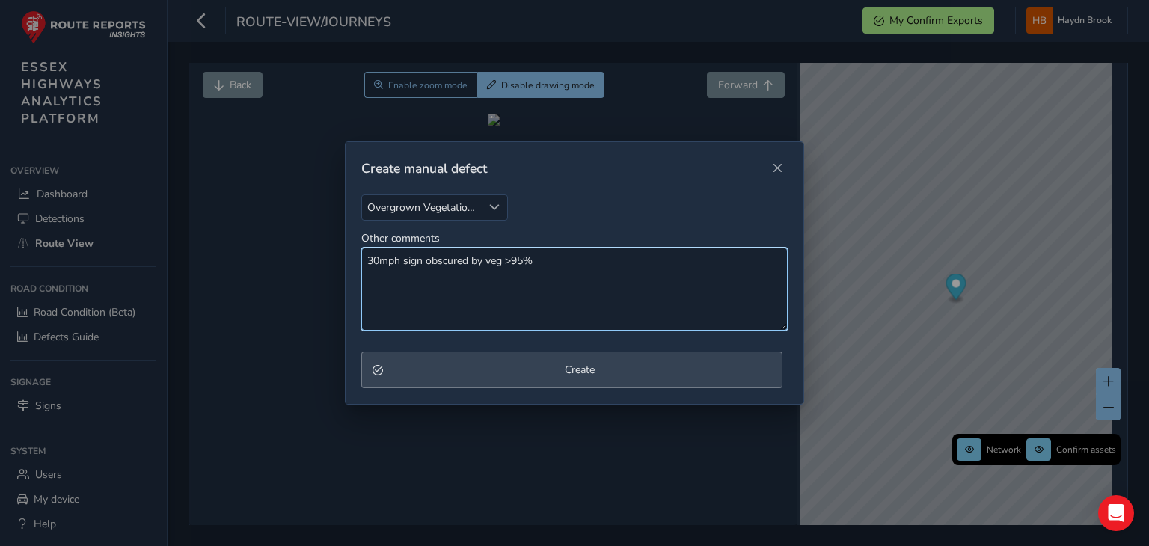
type textarea "30mph sign obscured by veg >95%"
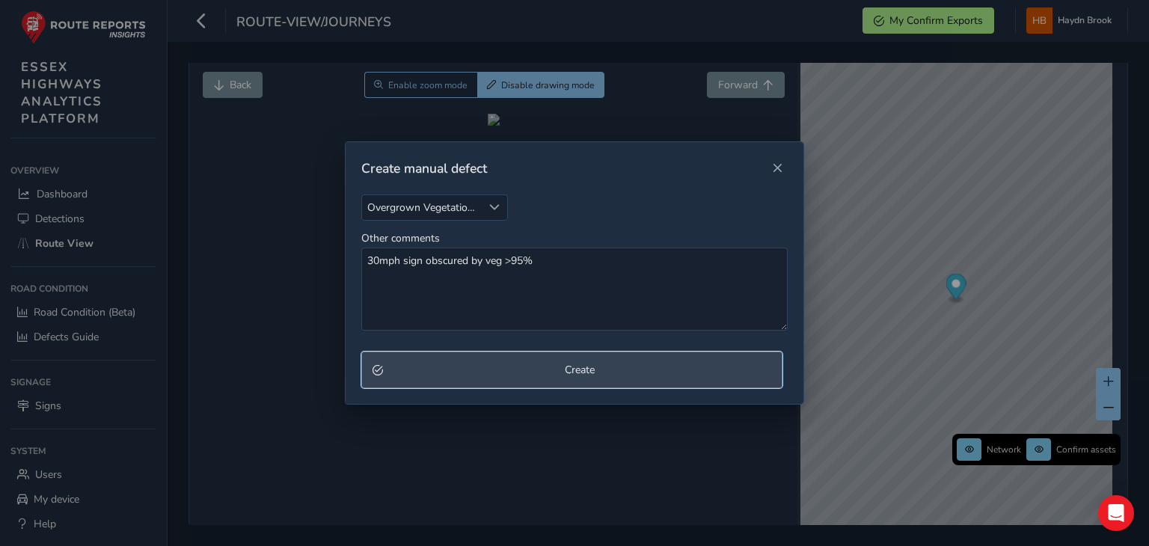
click at [581, 366] on span "Create" at bounding box center [579, 370] width 383 height 14
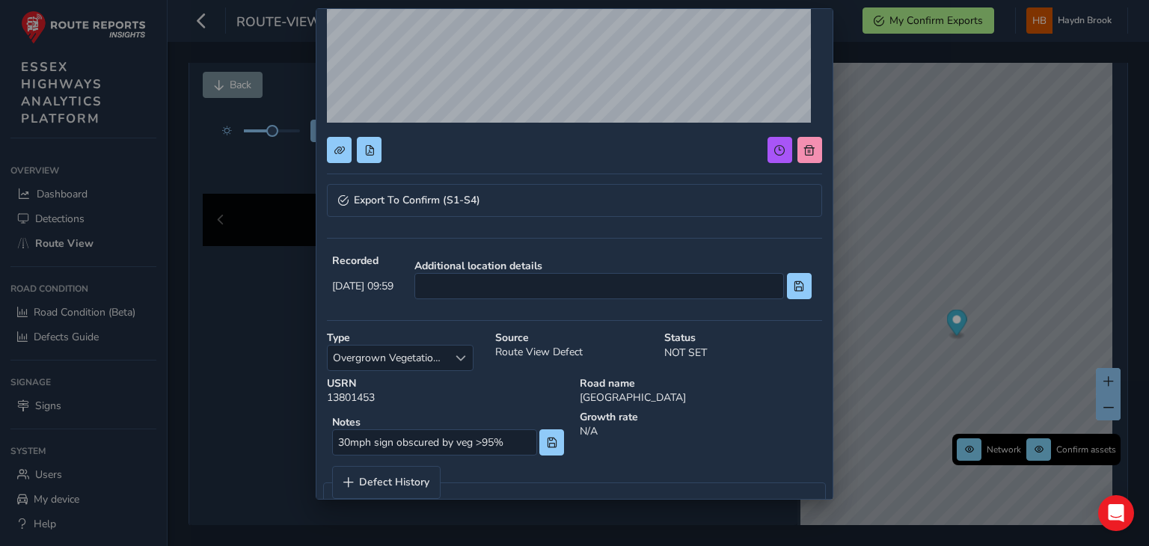
scroll to position [217, 0]
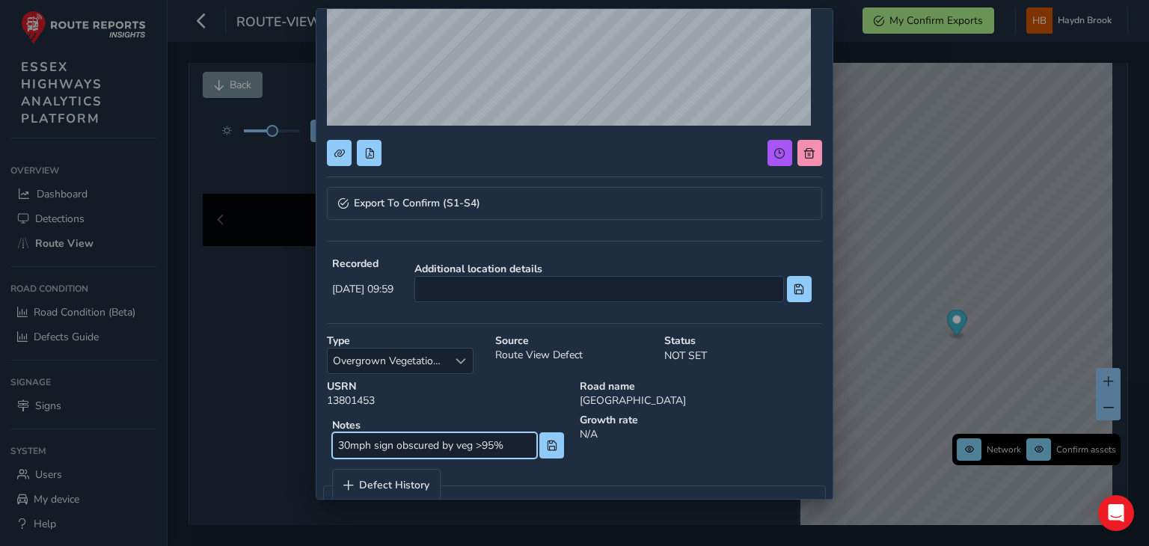
click at [509, 446] on input "30mph sign obscured by veg >95%" at bounding box center [434, 445] width 204 height 26
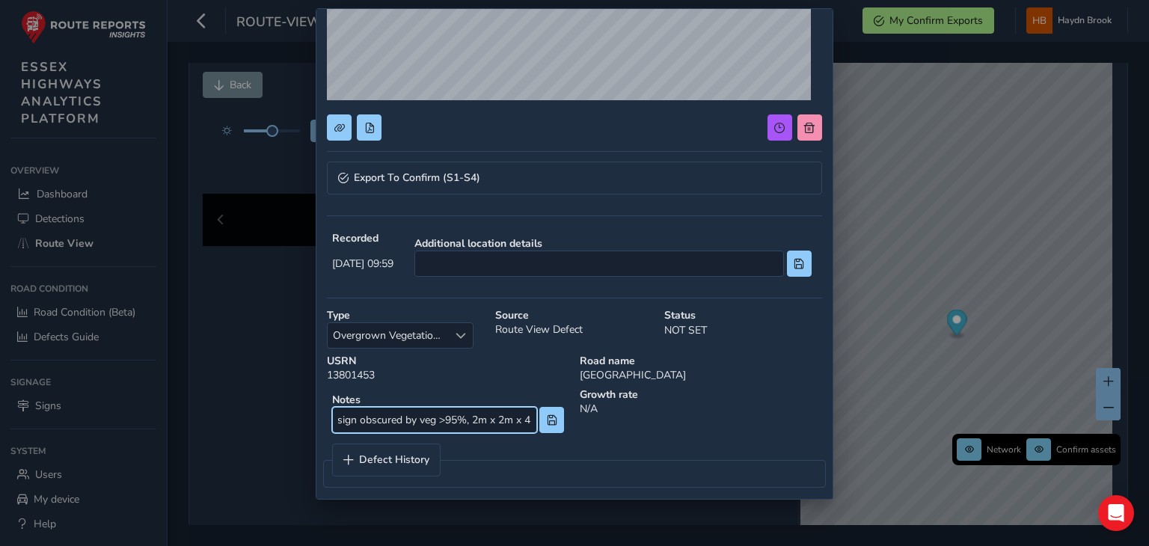
scroll to position [0, 52]
type input "30mph sign obscured by veg >95%, 2m x 2m x 4m"
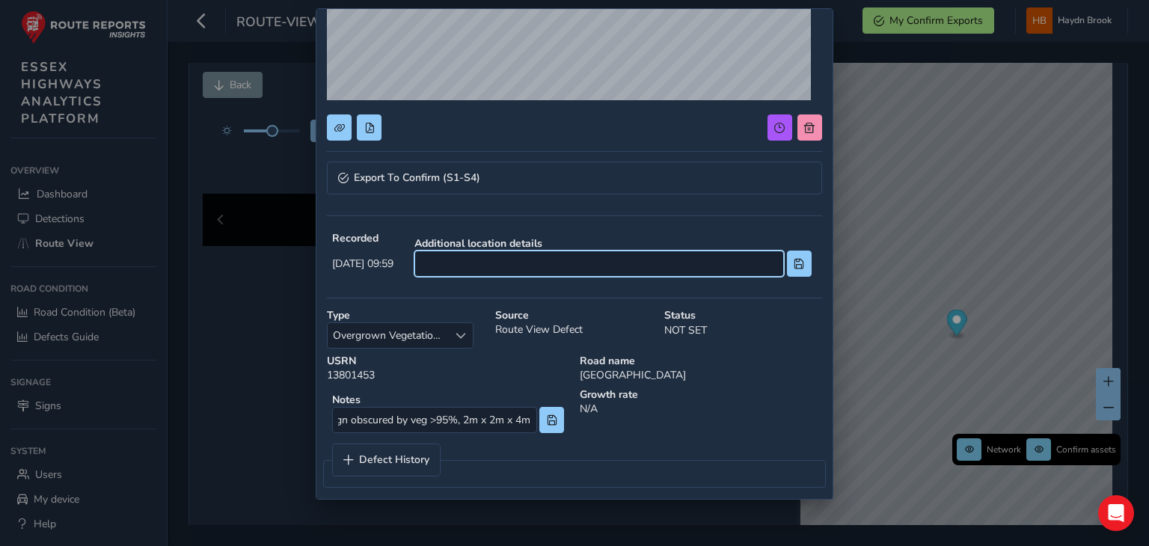
scroll to position [0, 0]
click at [695, 270] on input at bounding box center [599, 264] width 370 height 26
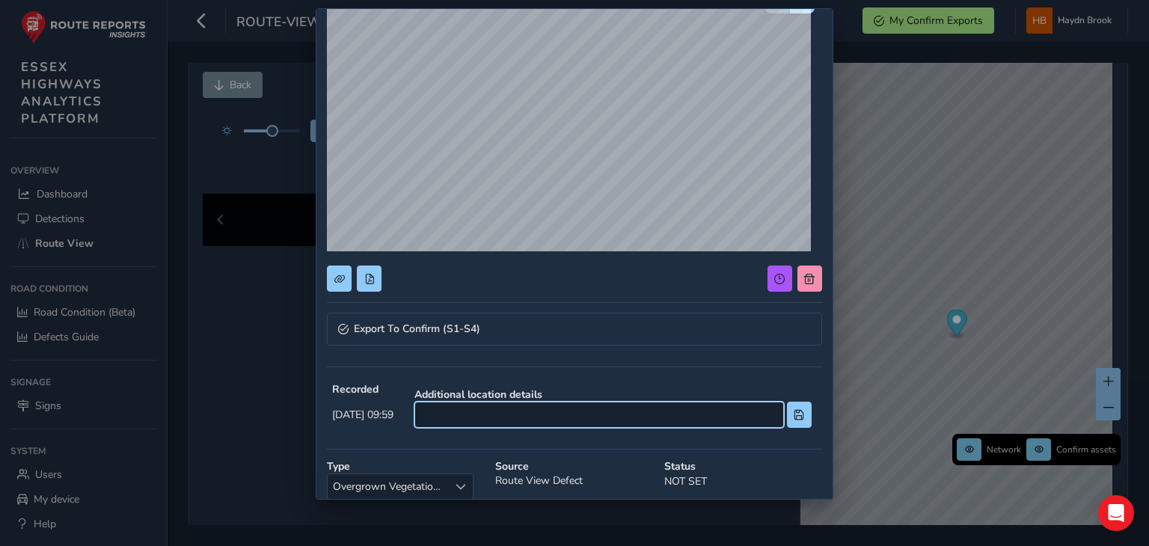
scroll to position [92, 0]
type input "speed limit signs at bridge"
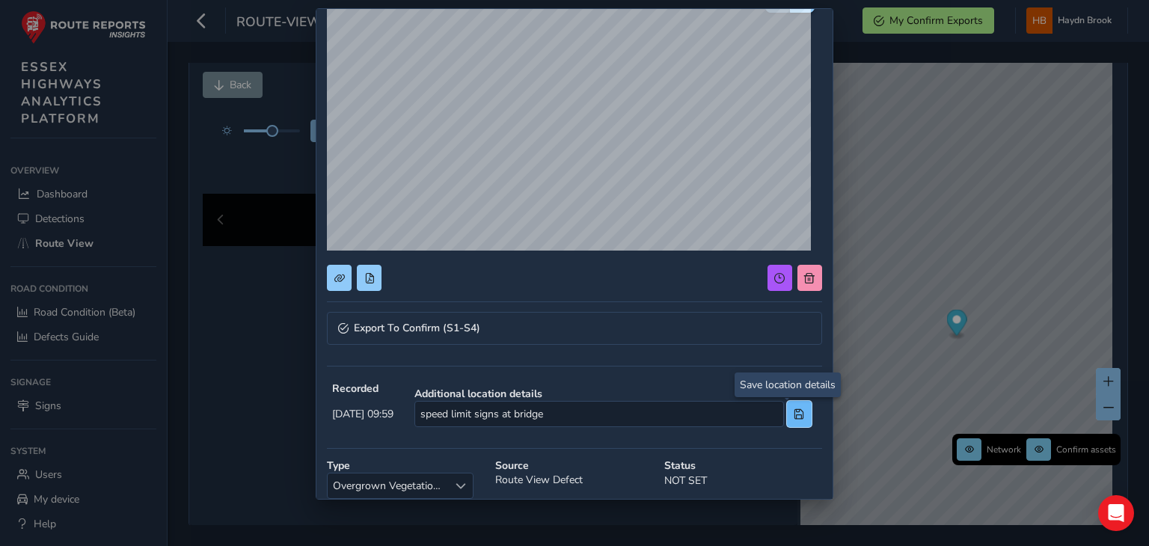
click at [787, 416] on button at bounding box center [799, 414] width 25 height 26
type input "30mph sign obscured by veg >95%"
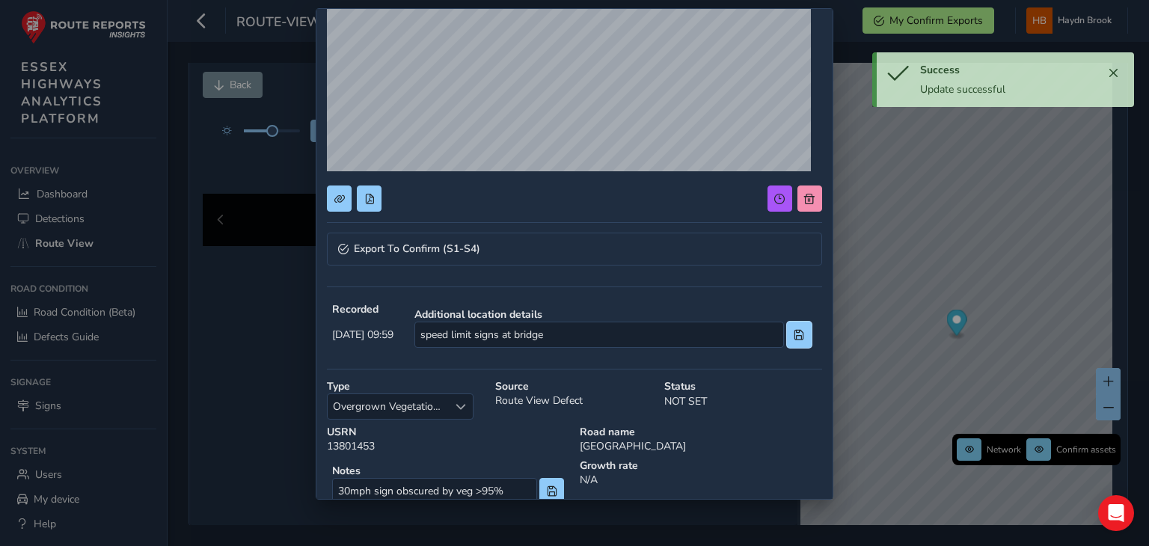
scroll to position [175, 0]
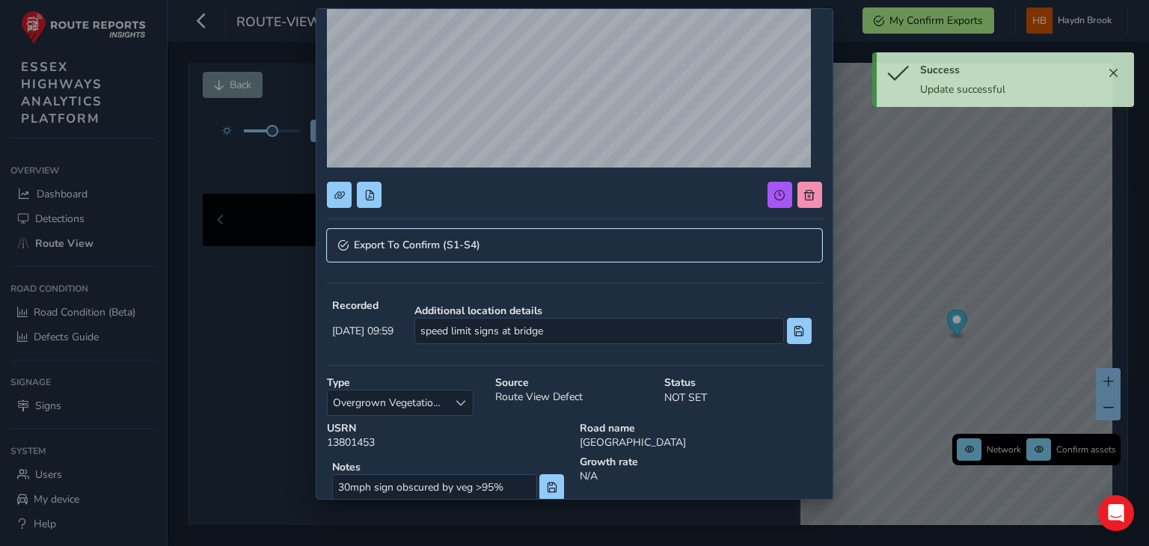
click at [487, 241] on link "Export To Confirm (S1-S4)" at bounding box center [574, 245] width 494 height 33
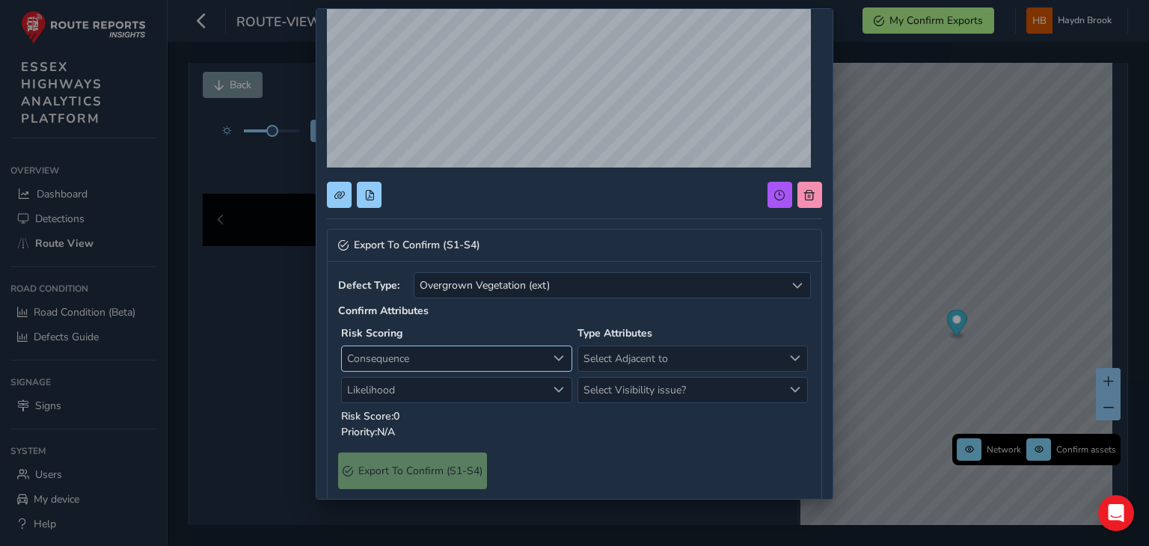
click at [470, 351] on span "Consequence" at bounding box center [444, 358] width 205 height 25
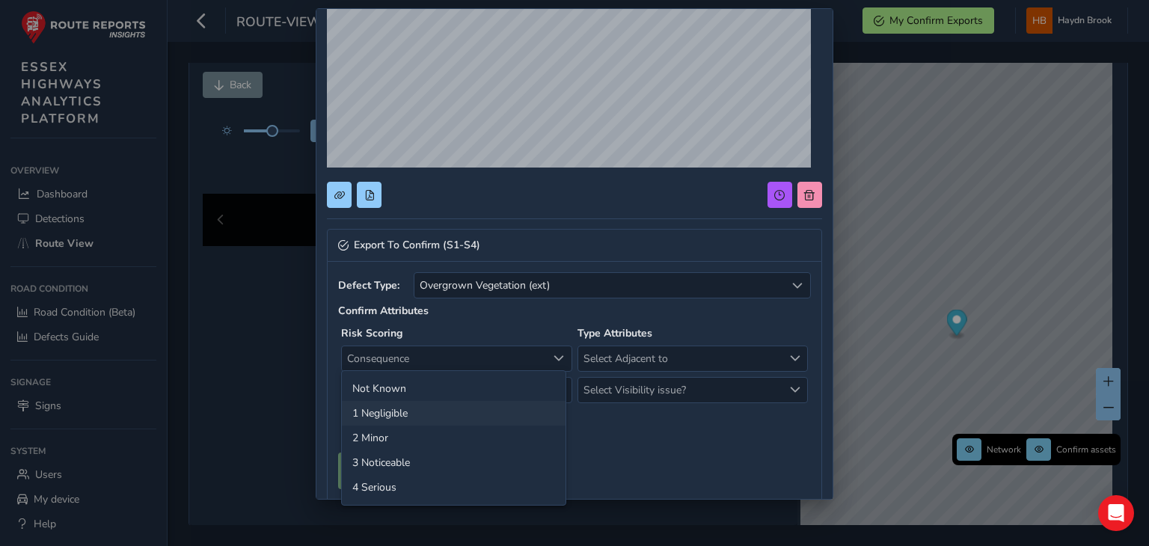
click at [413, 408] on li "1 Negligible" at bounding box center [454, 413] width 224 height 25
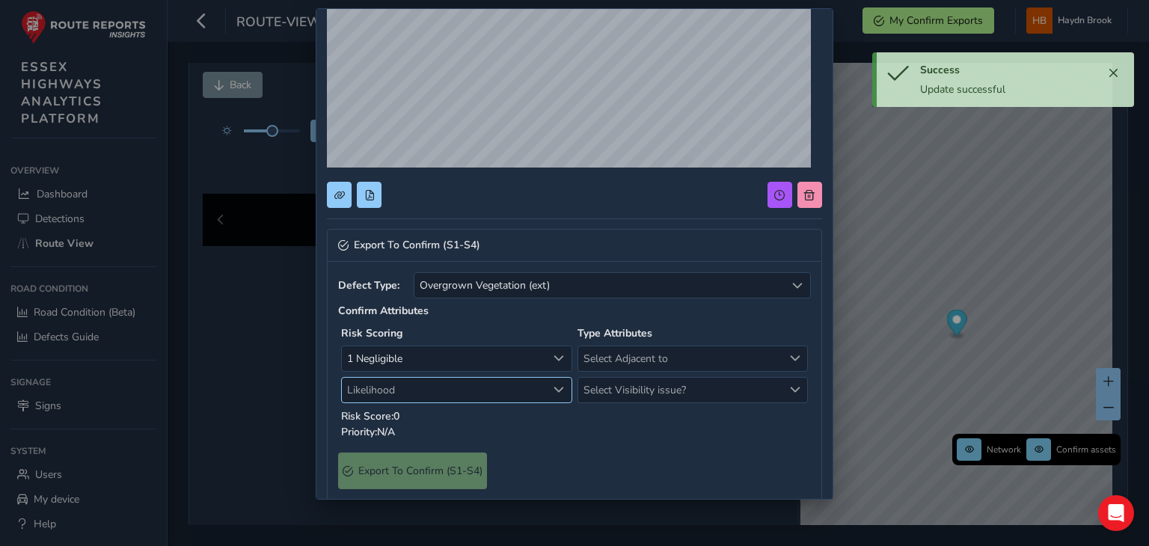
click at [417, 396] on span "Likelihood" at bounding box center [444, 390] width 205 height 25
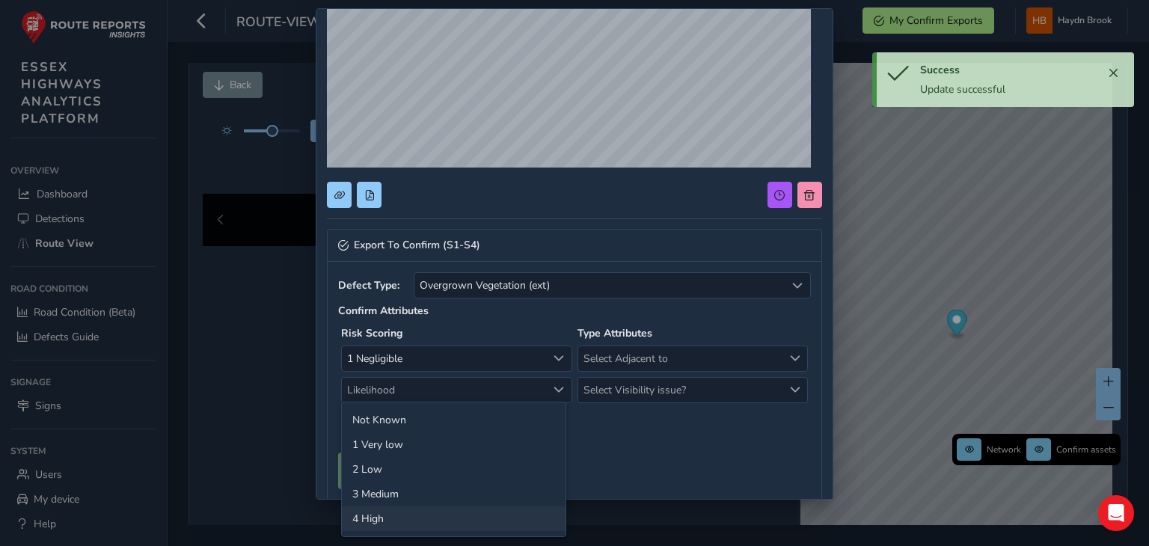
click at [384, 517] on li "4 High" at bounding box center [454, 518] width 224 height 25
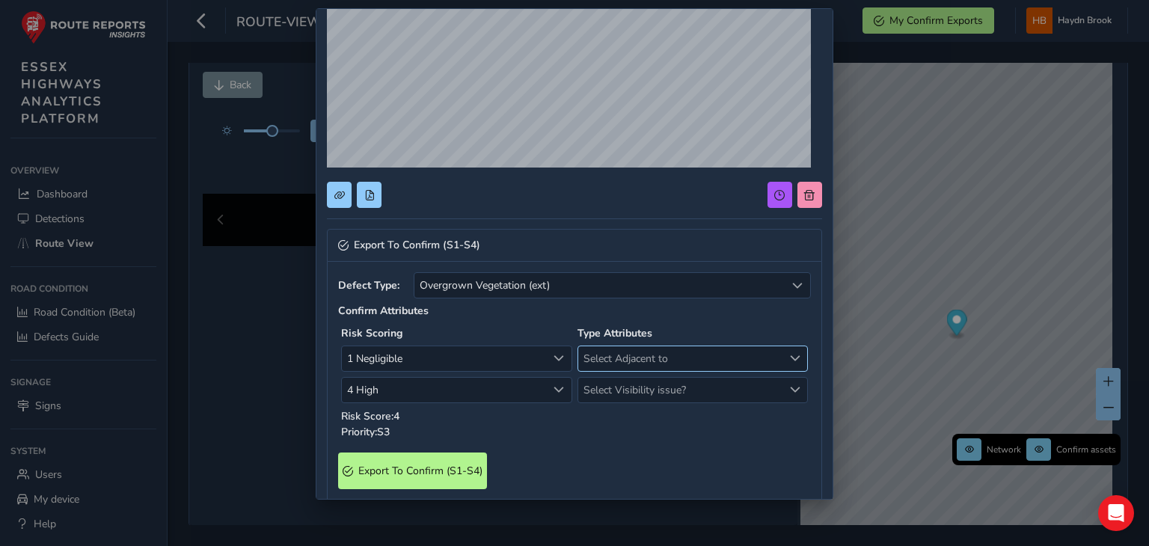
click at [677, 363] on span "Select Adjacent to" at bounding box center [680, 358] width 205 height 25
click at [631, 408] on li "Footway" at bounding box center [684, 413] width 224 height 25
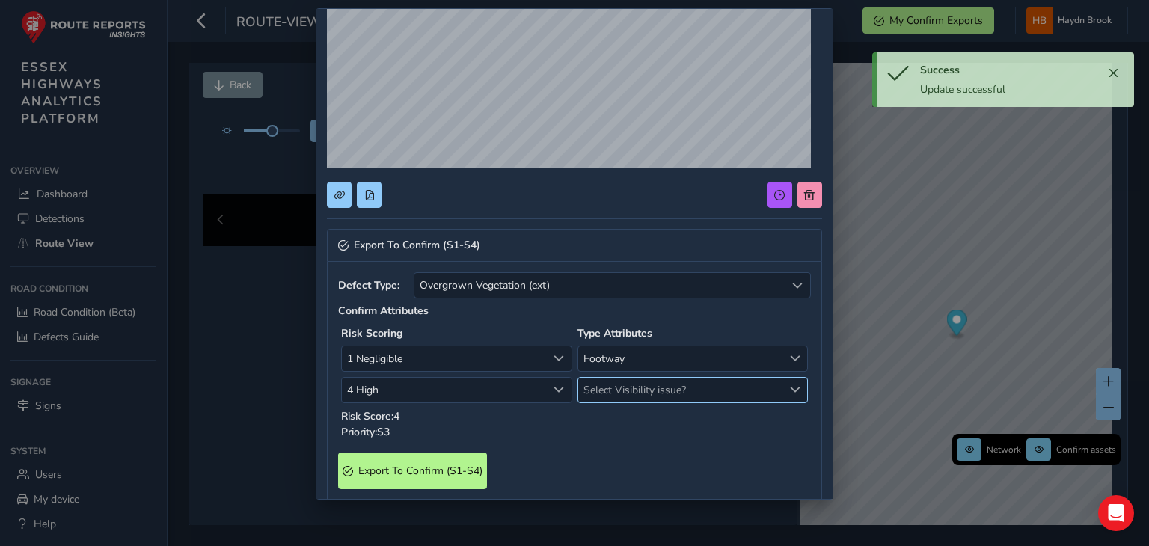
click at [629, 395] on span "Select Visibility issue?" at bounding box center [680, 390] width 205 height 25
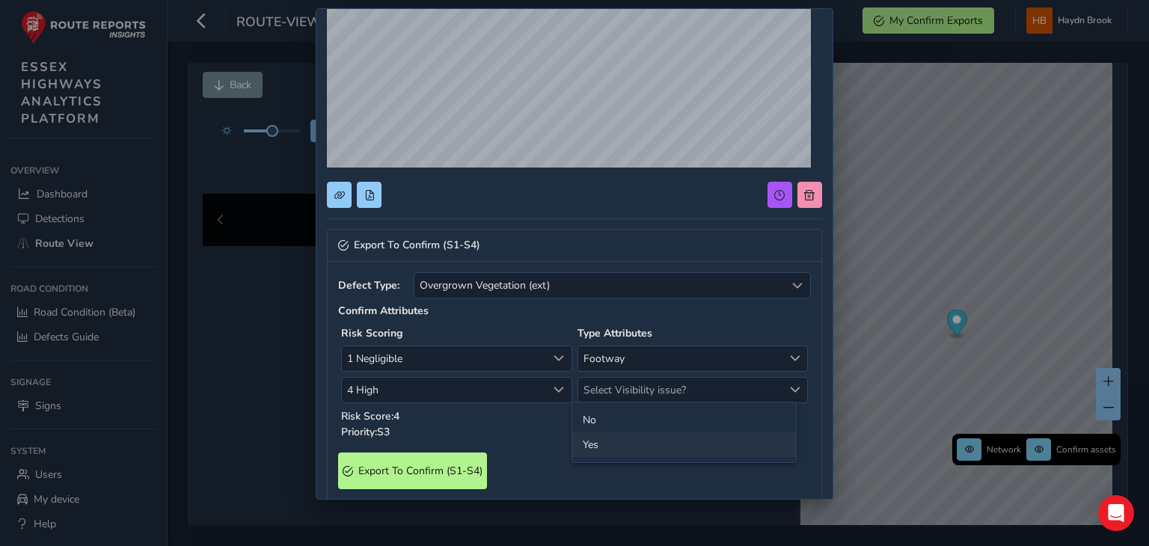
click at [605, 434] on li "Yes" at bounding box center [684, 444] width 224 height 25
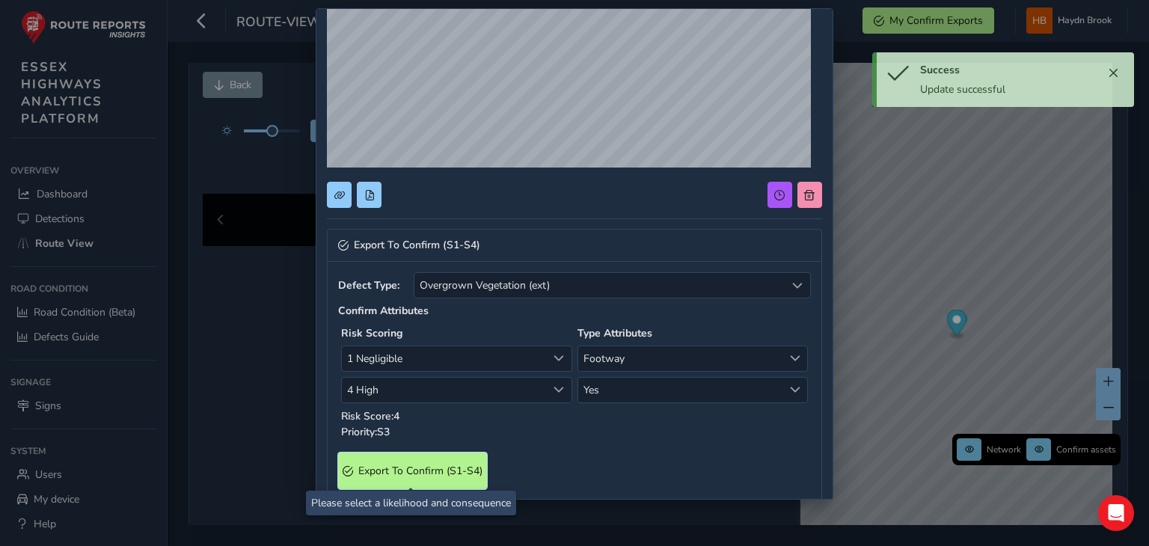
click at [405, 475] on span "Export To Confirm (S1-S4)" at bounding box center [420, 471] width 124 height 14
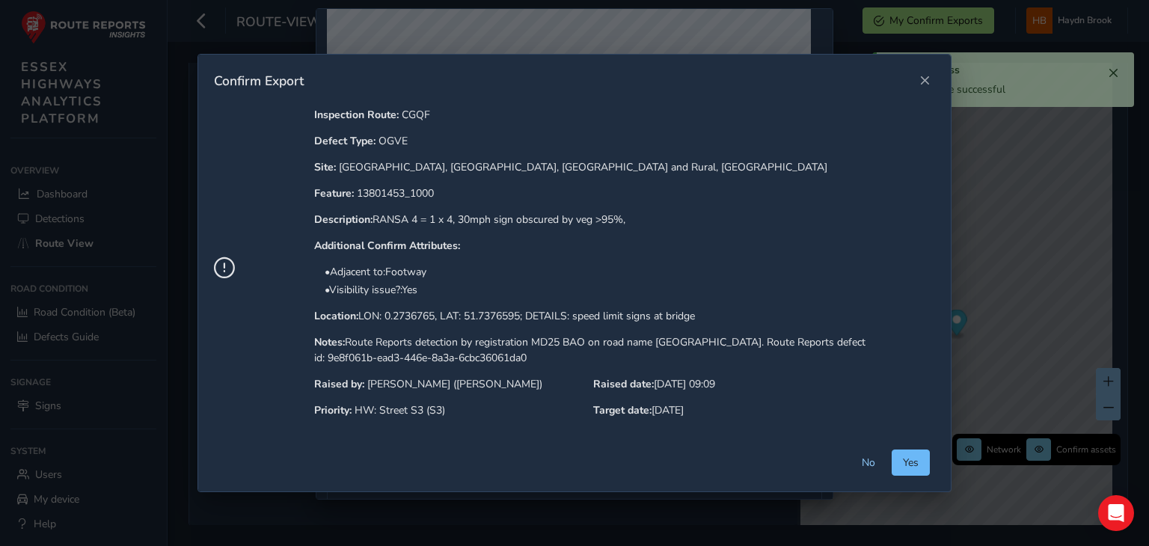
click at [916, 465] on span "Yes" at bounding box center [911, 463] width 16 height 14
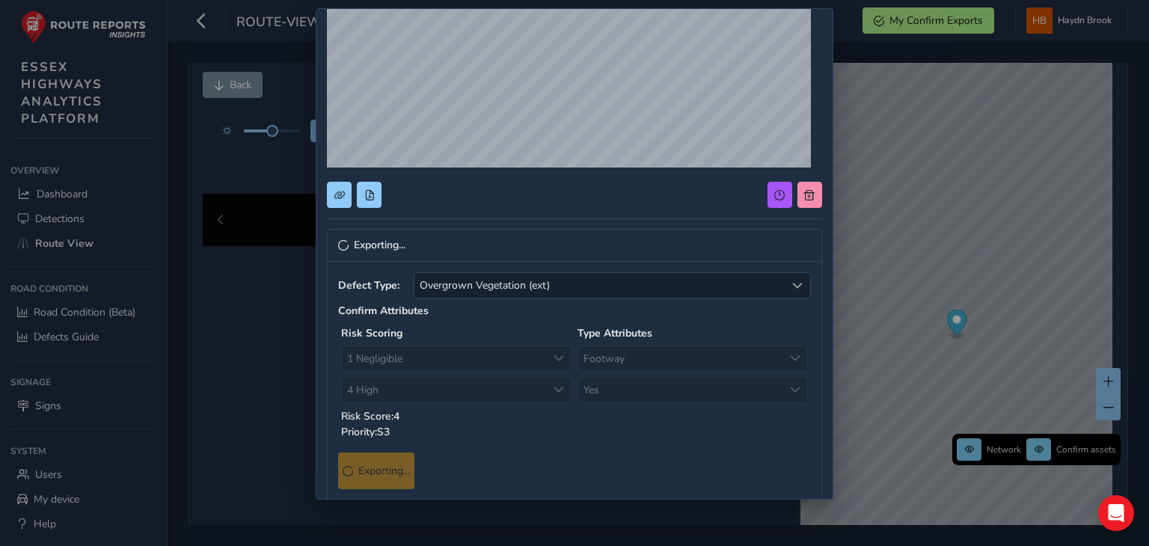
scroll to position [0, 0]
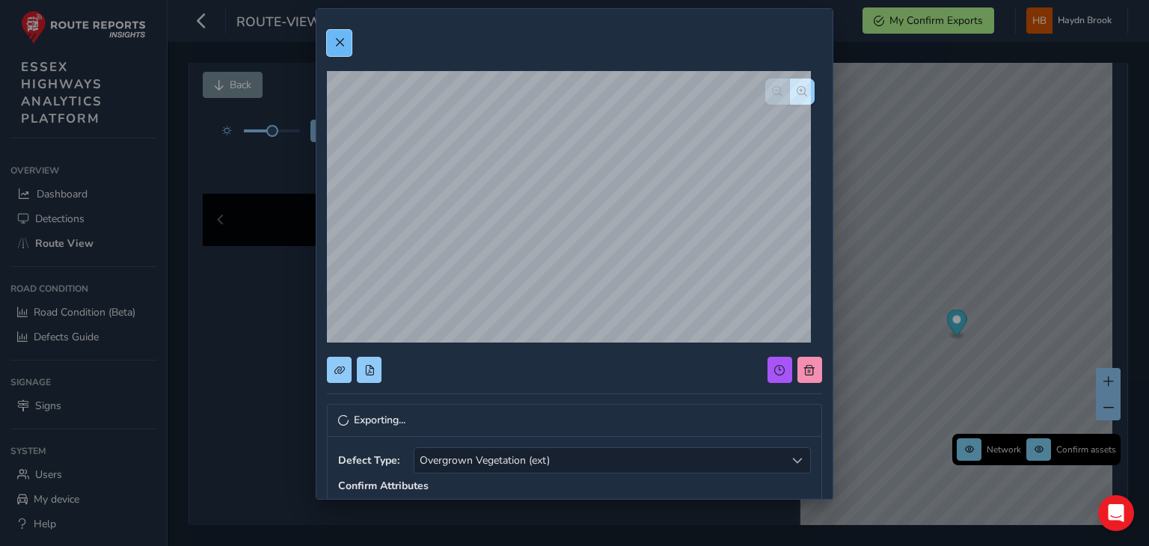
click at [336, 40] on span at bounding box center [339, 42] width 10 height 10
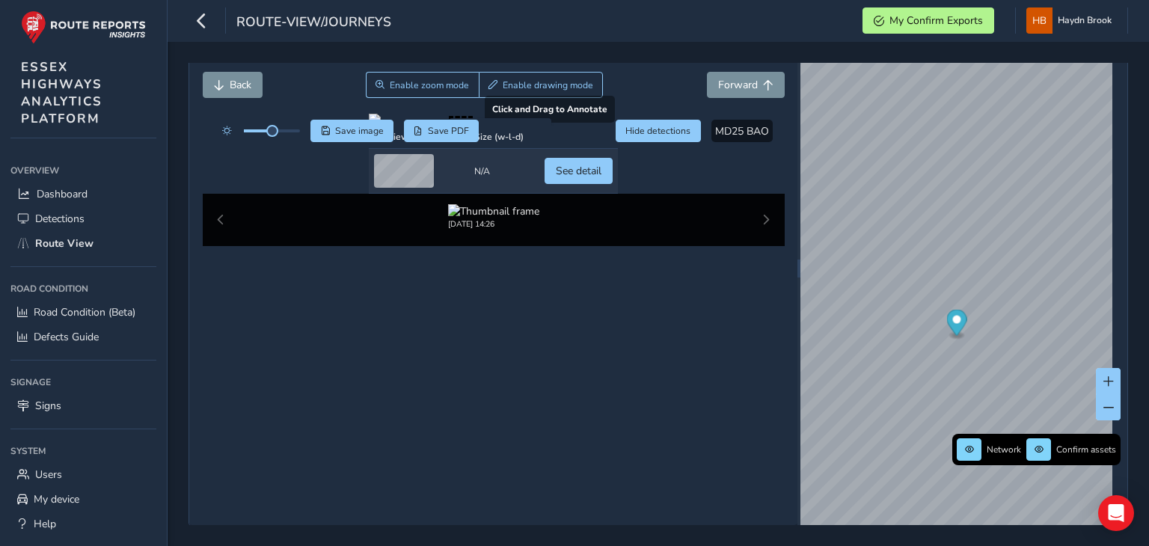
click at [432, 126] on div at bounding box center [493, 120] width 249 height 12
